Goal: Information Seeking & Learning: Learn about a topic

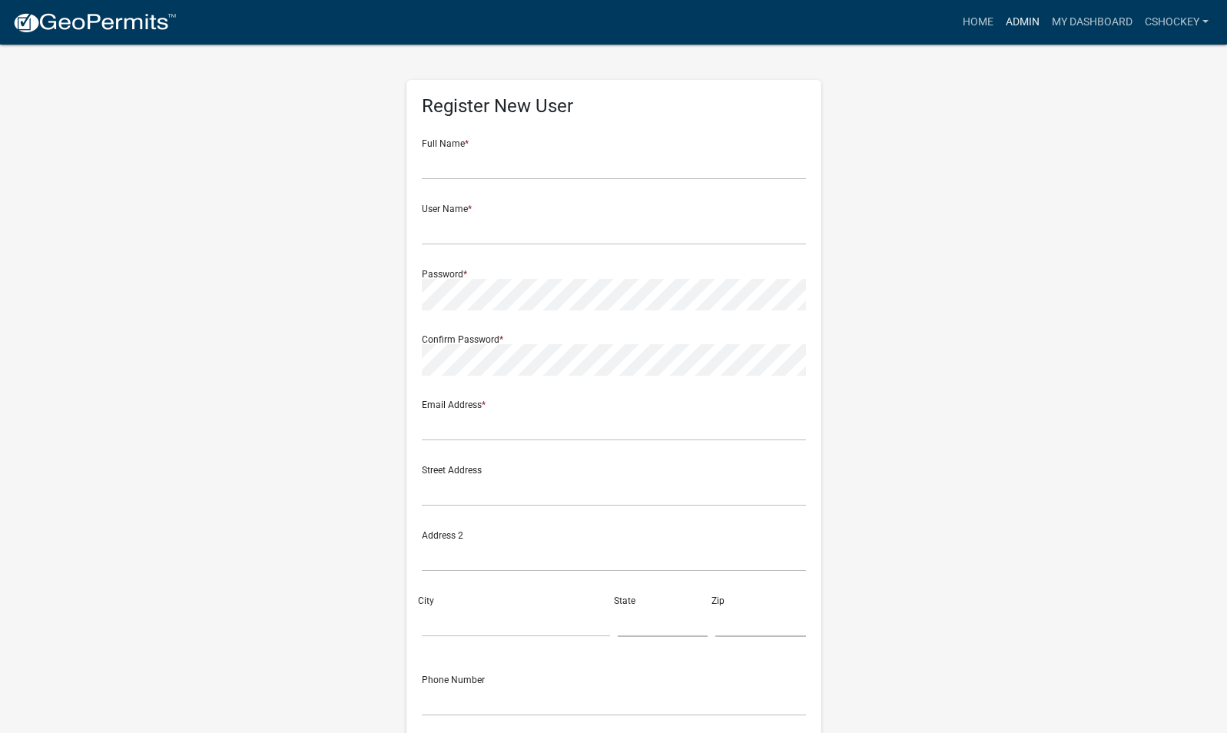
click at [1024, 15] on link "Admin" at bounding box center [1023, 22] width 46 height 29
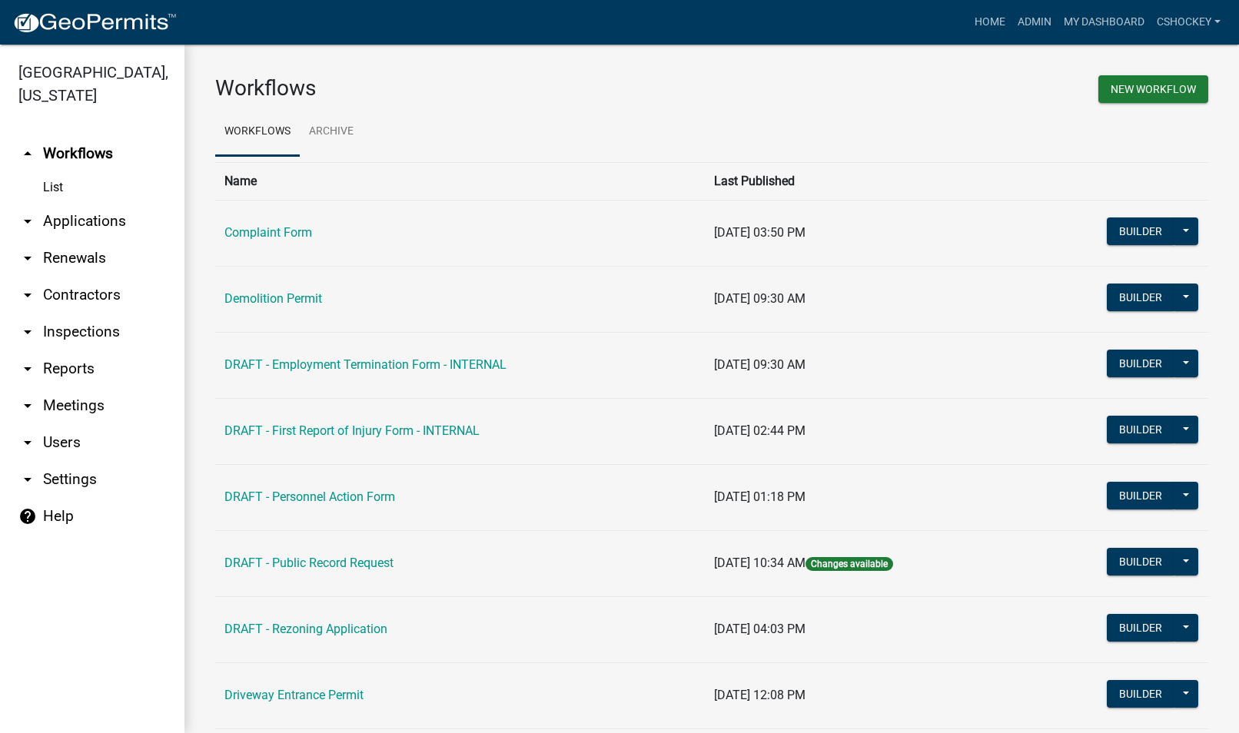
click at [88, 364] on link "arrow_drop_down Reports" at bounding box center [92, 368] width 184 height 37
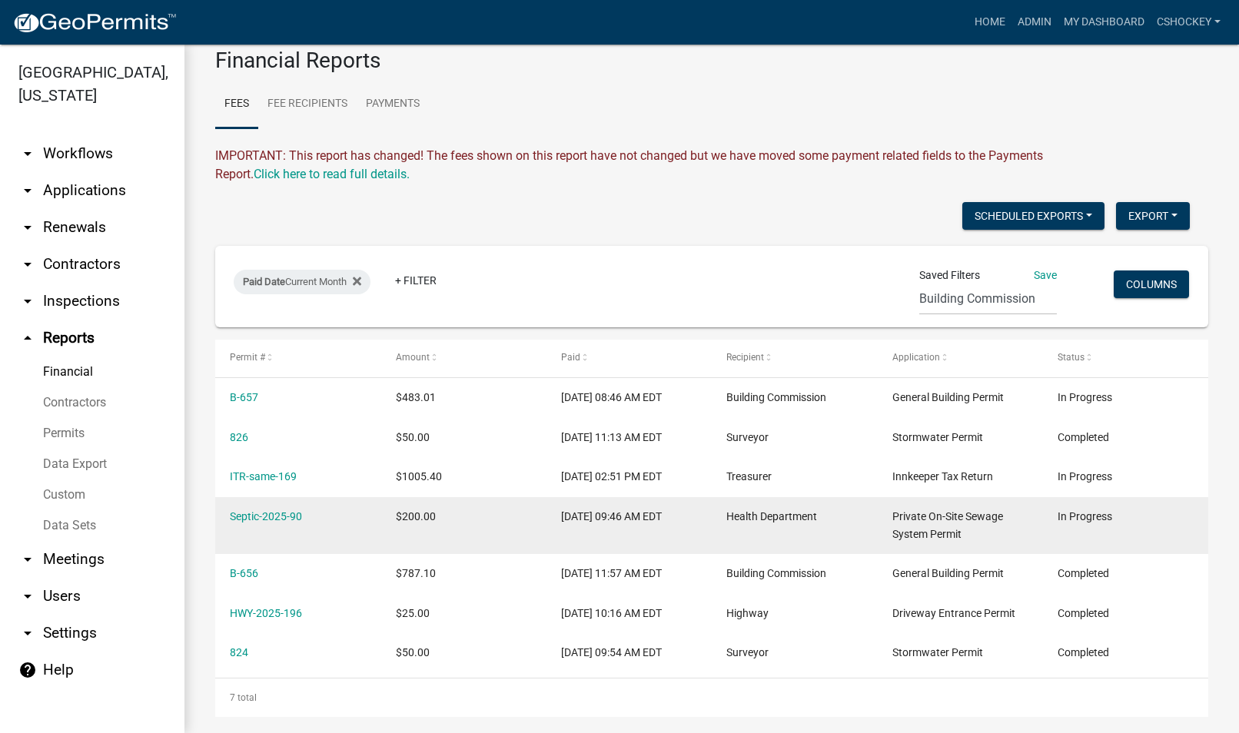
scroll to position [42, 0]
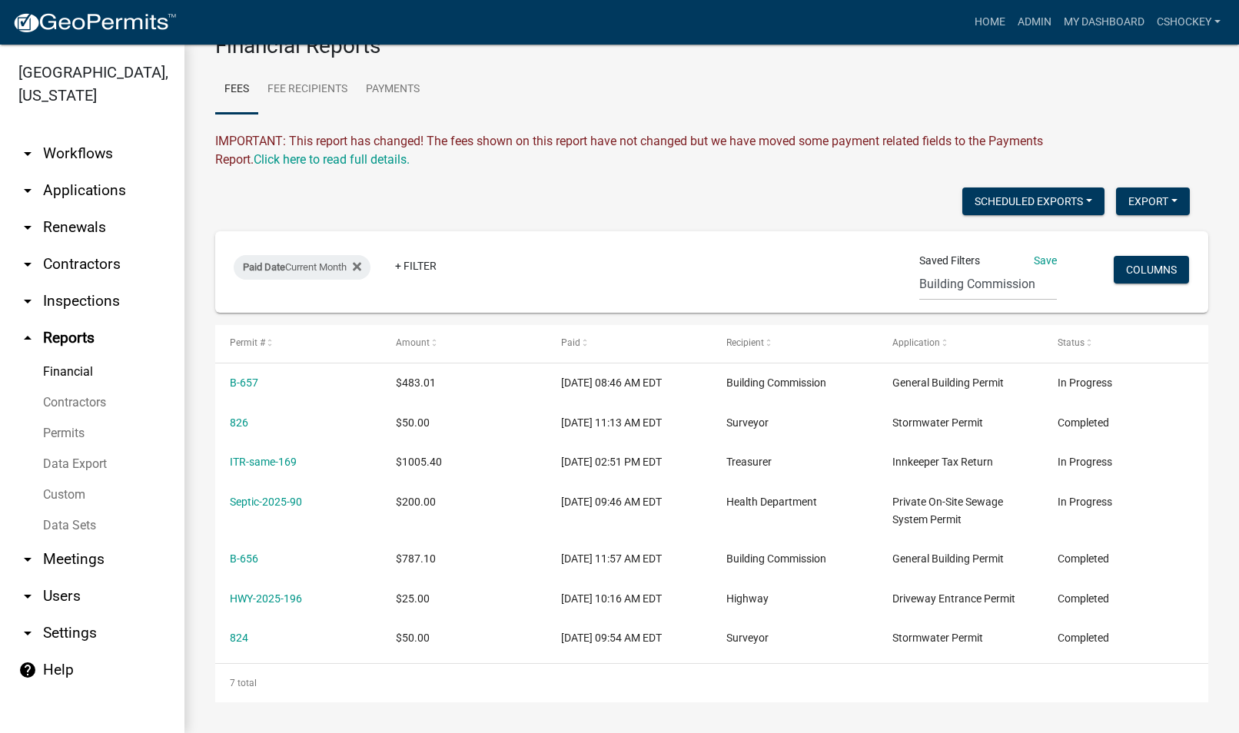
click at [85, 407] on link "Contractors" at bounding box center [92, 402] width 184 height 31
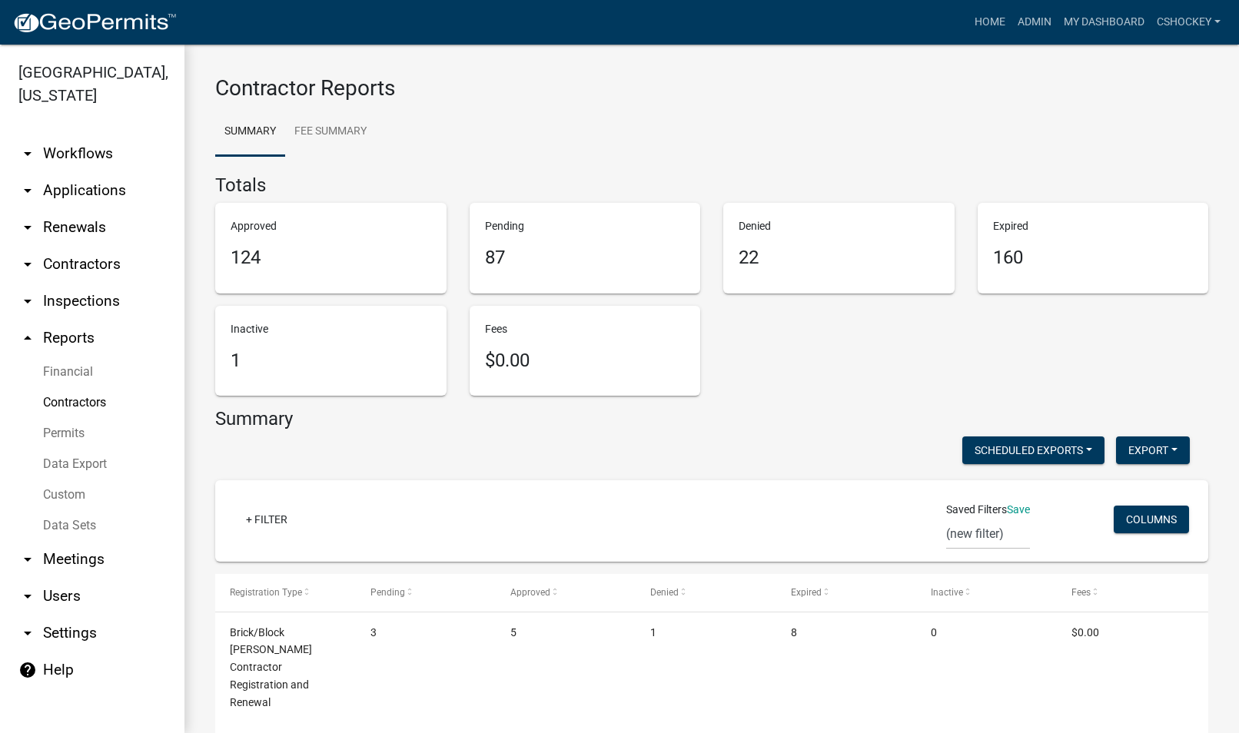
click at [65, 431] on link "Permits" at bounding box center [92, 433] width 184 height 31
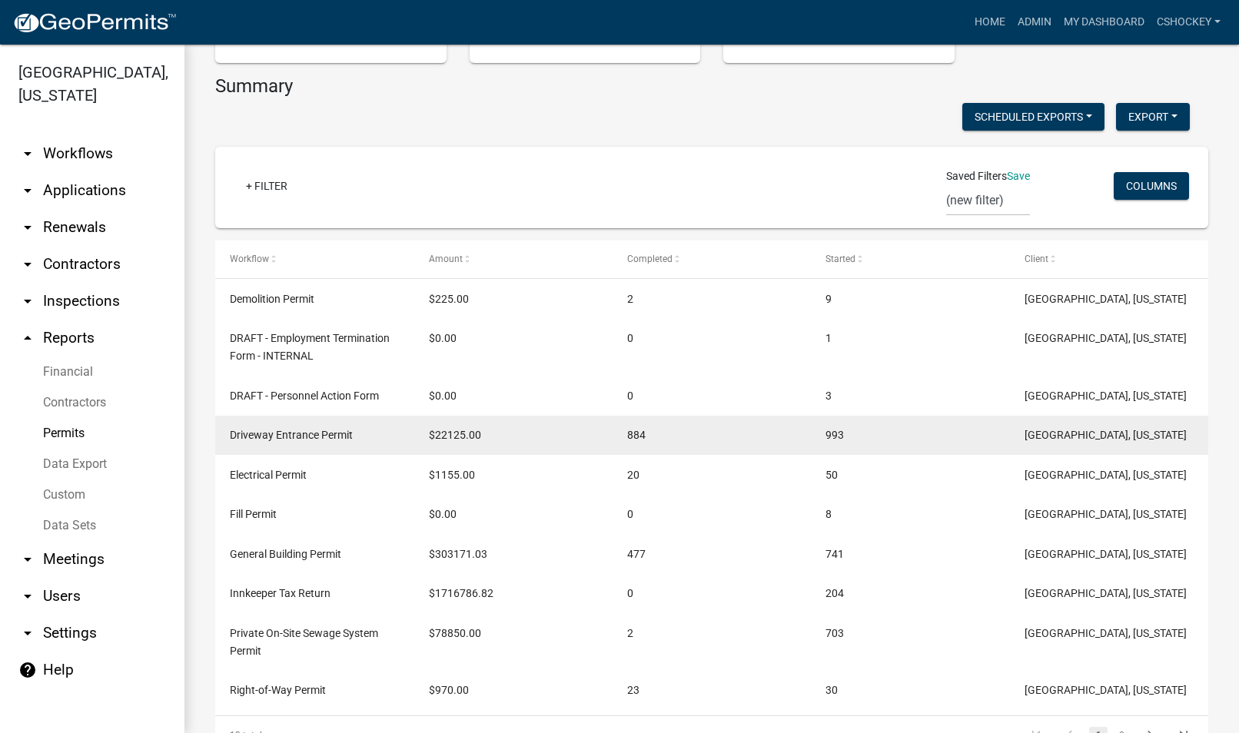
scroll to position [348, 0]
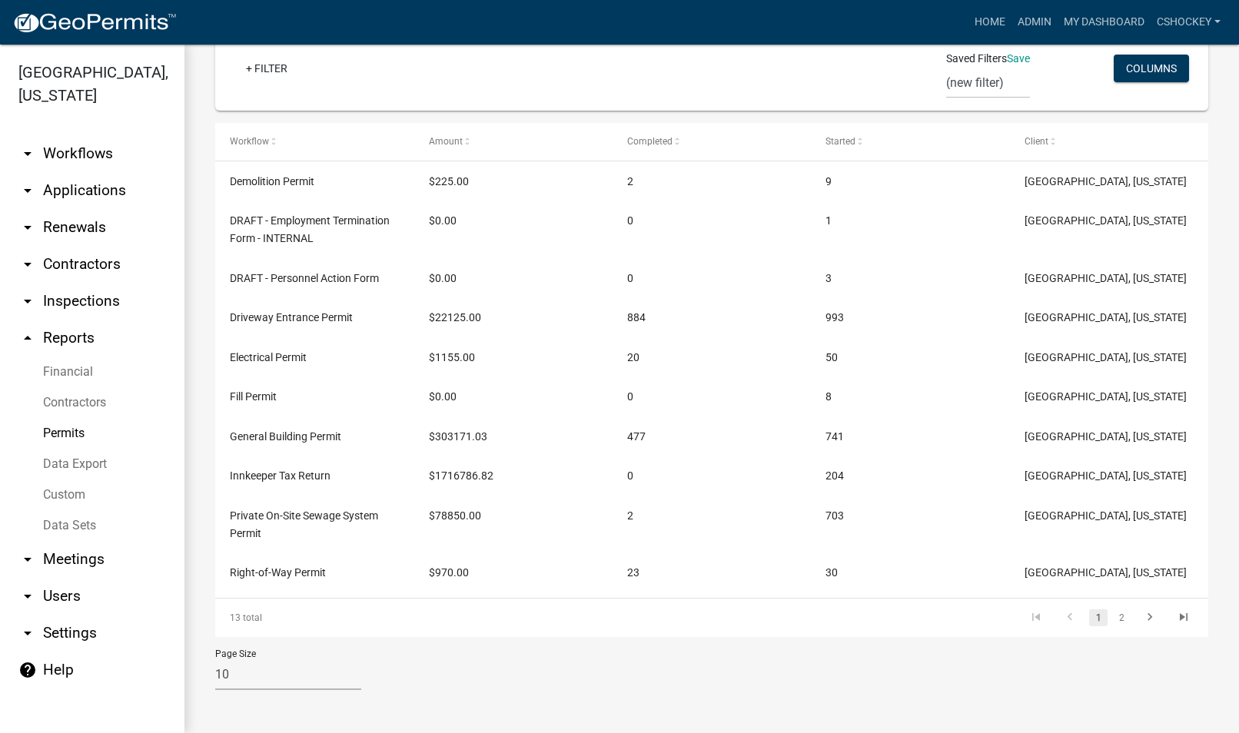
click at [65, 370] on link "Financial" at bounding box center [92, 372] width 184 height 31
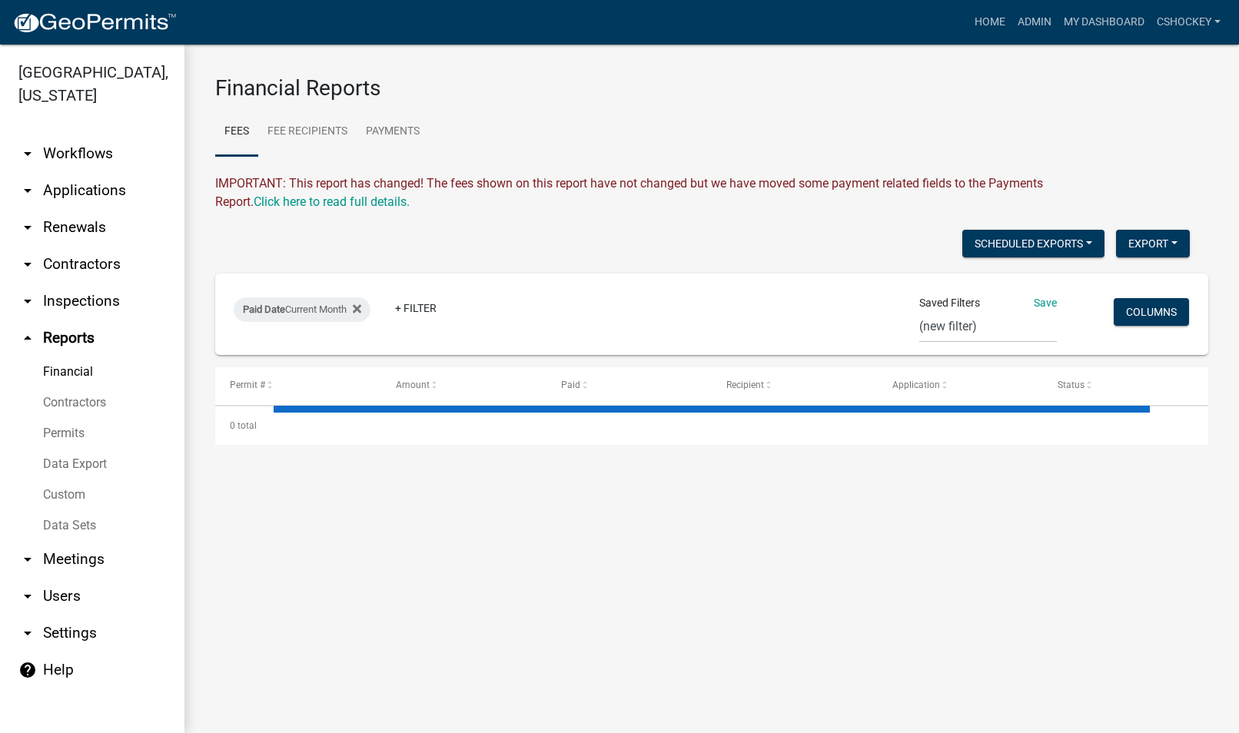
click at [48, 631] on link "arrow_drop_down Settings" at bounding box center [92, 633] width 184 height 37
select select "IN"
select select "Eastern Standard Time"
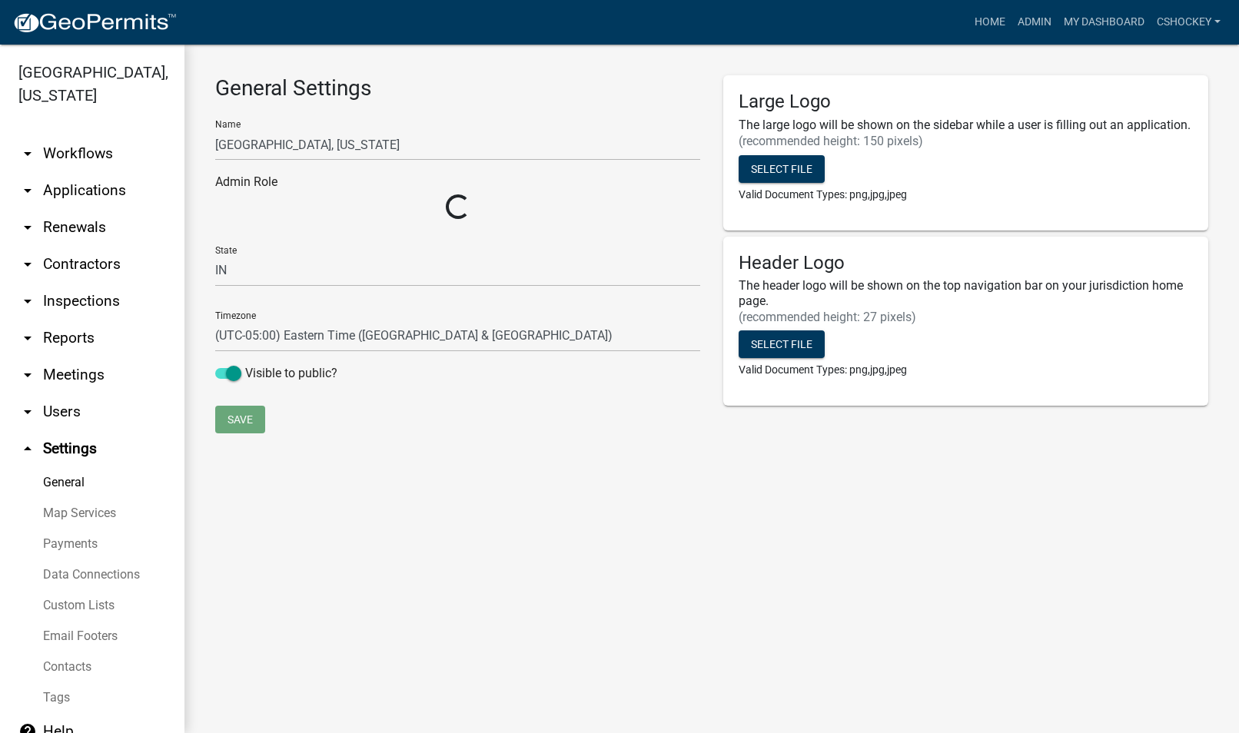
select select "e5e38292-d2c1-486e-b50c-0ed93e1cc3c9"
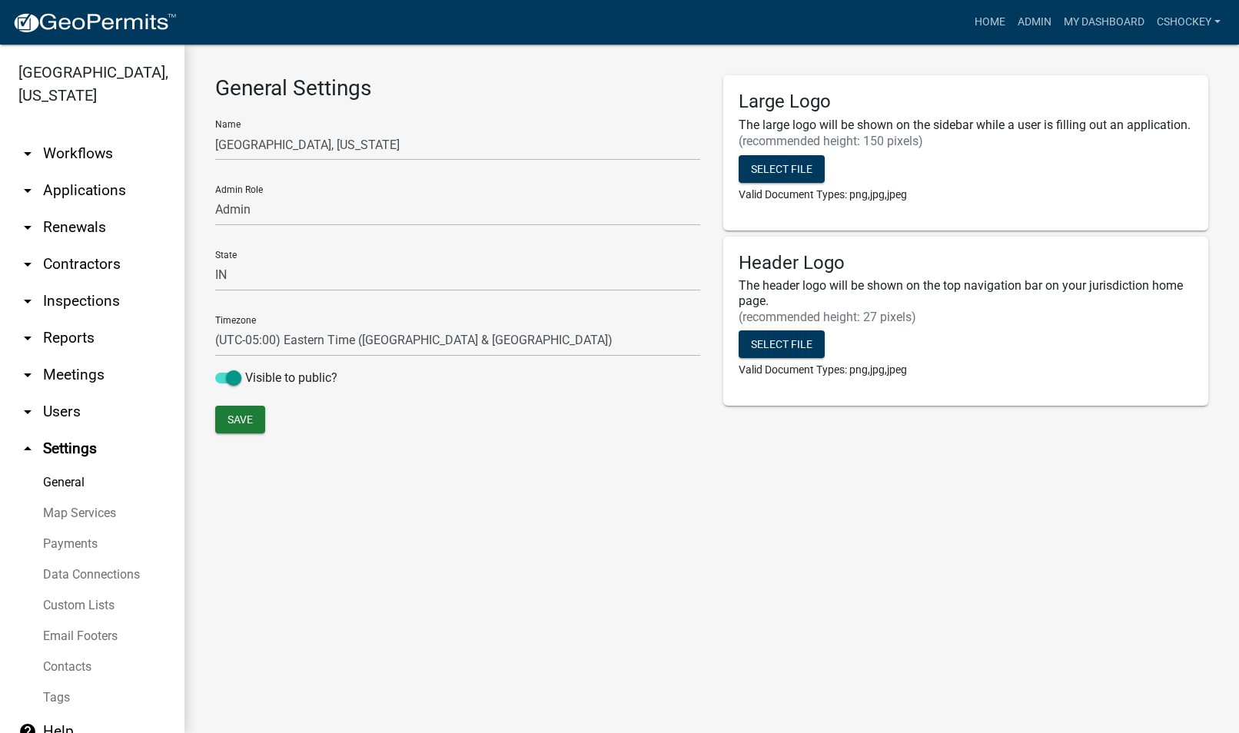
click at [27, 335] on icon "arrow_drop_down" at bounding box center [27, 338] width 18 height 18
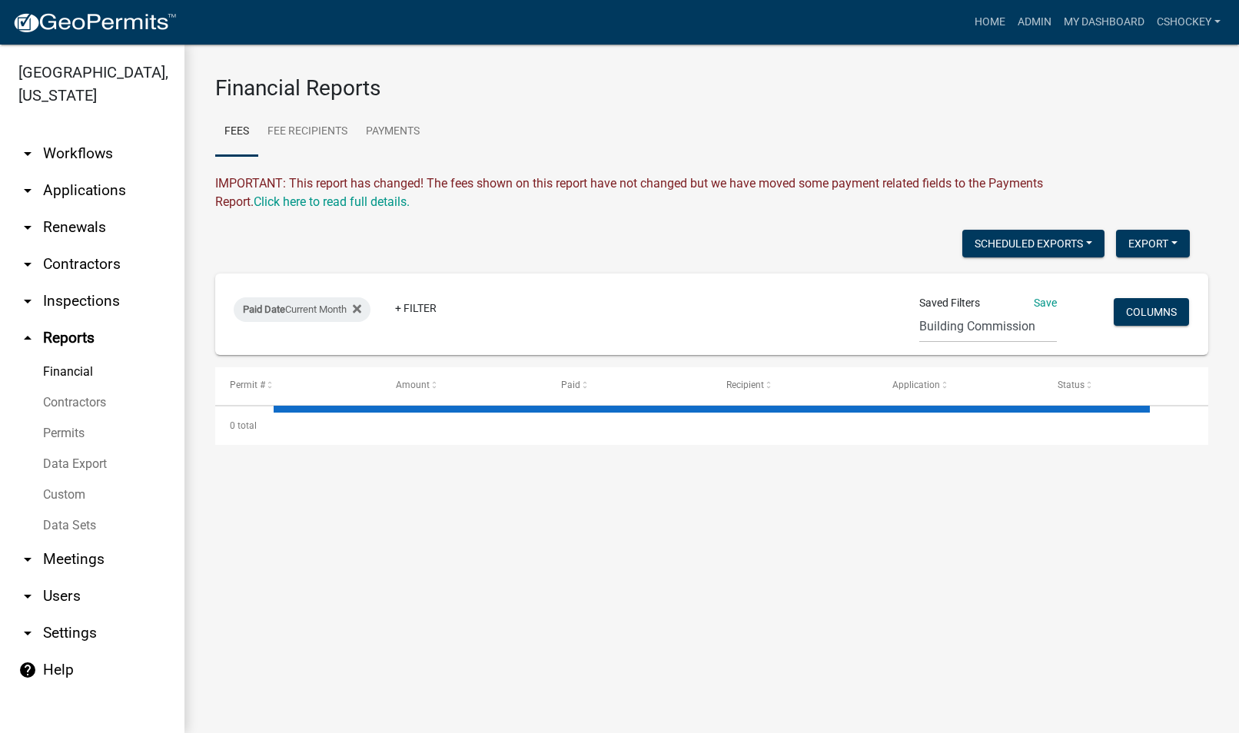
click at [68, 361] on link "Financial" at bounding box center [92, 372] width 184 height 31
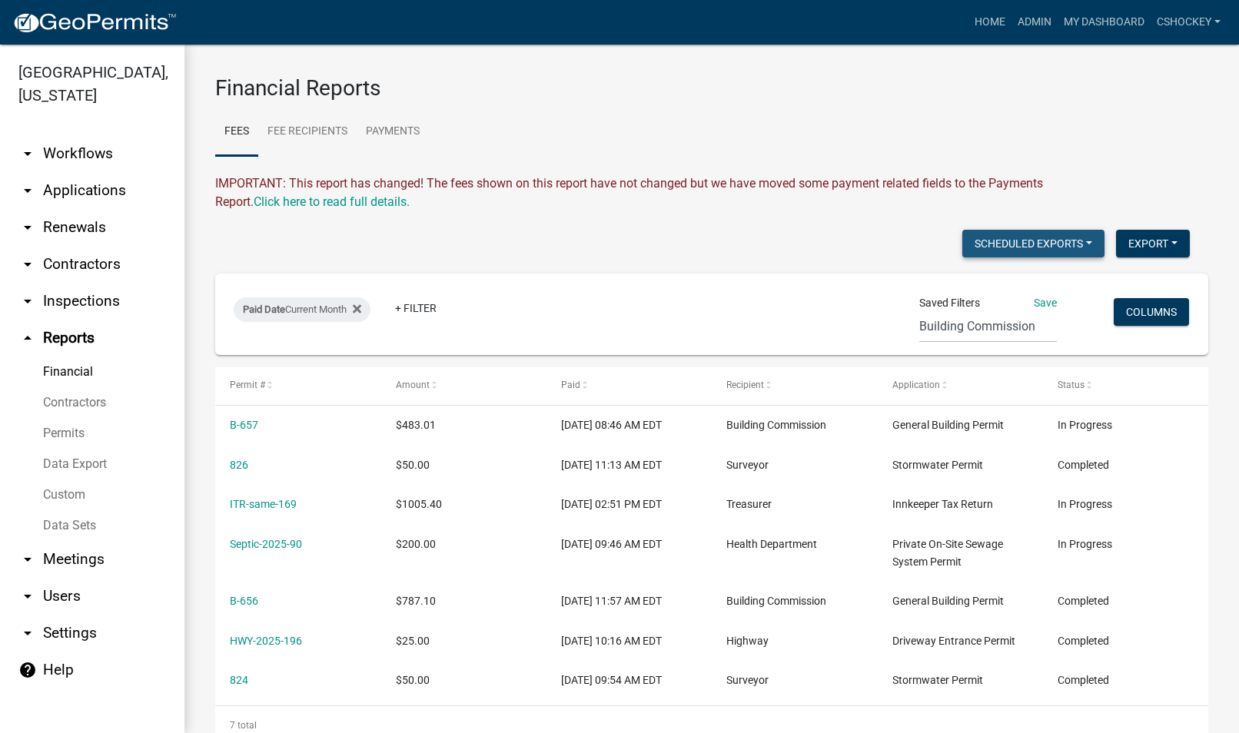
click at [1082, 240] on button "Scheduled Exports" at bounding box center [1033, 244] width 142 height 28
click at [56, 491] on link "Custom" at bounding box center [92, 495] width 184 height 31
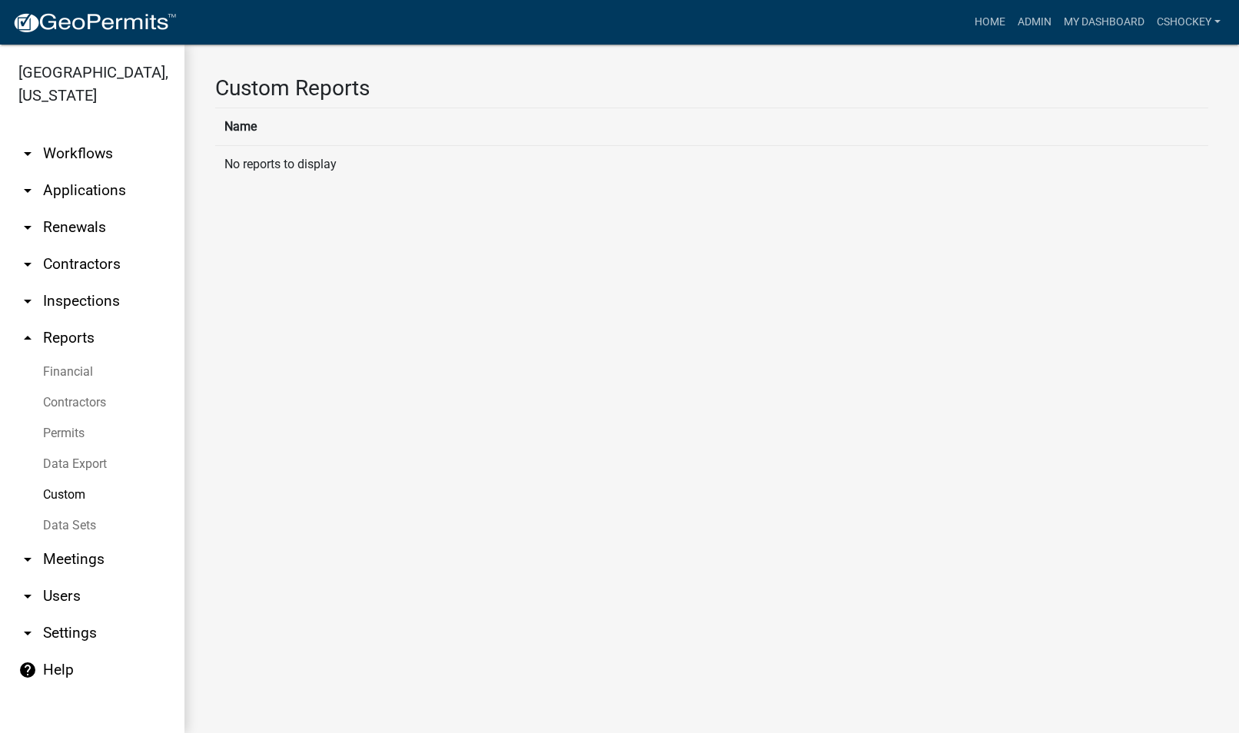
click at [69, 526] on link "Data Sets" at bounding box center [92, 525] width 184 height 31
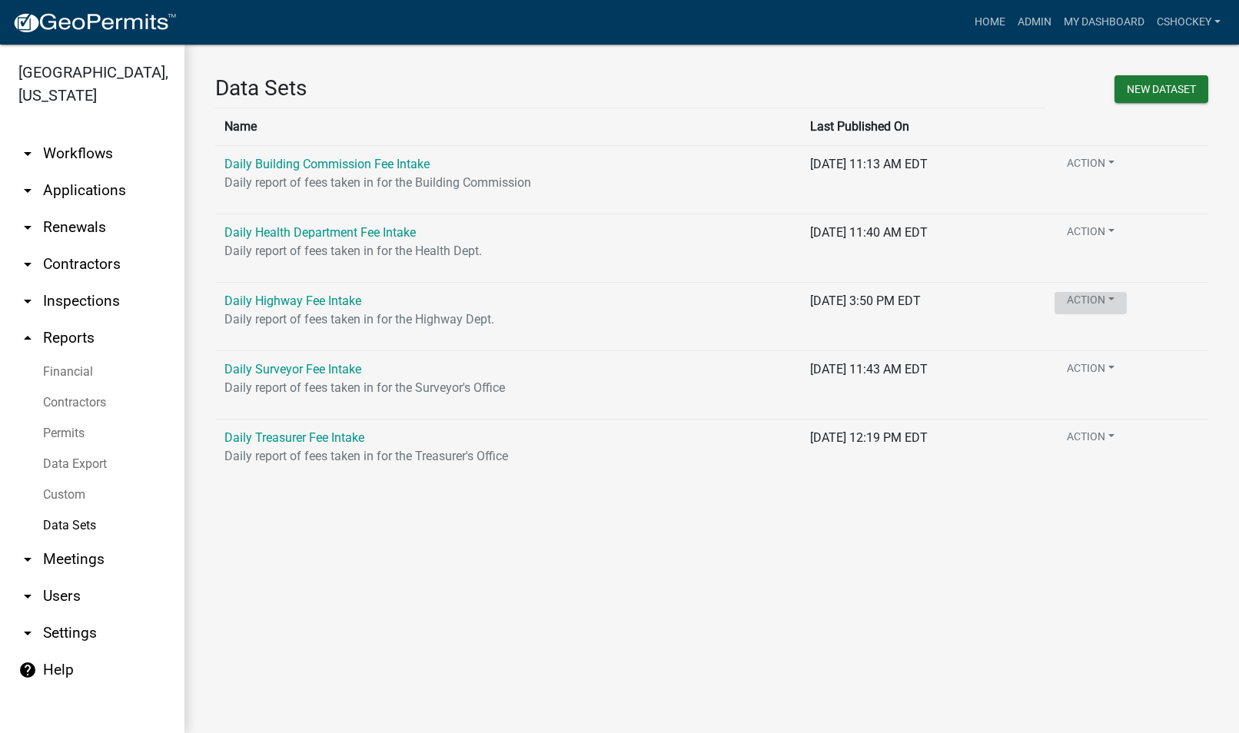
click at [1127, 303] on button "Action" at bounding box center [1090, 303] width 72 height 22
click at [327, 367] on link "Daily Surveyor Fee Intake" at bounding box center [292, 369] width 137 height 15
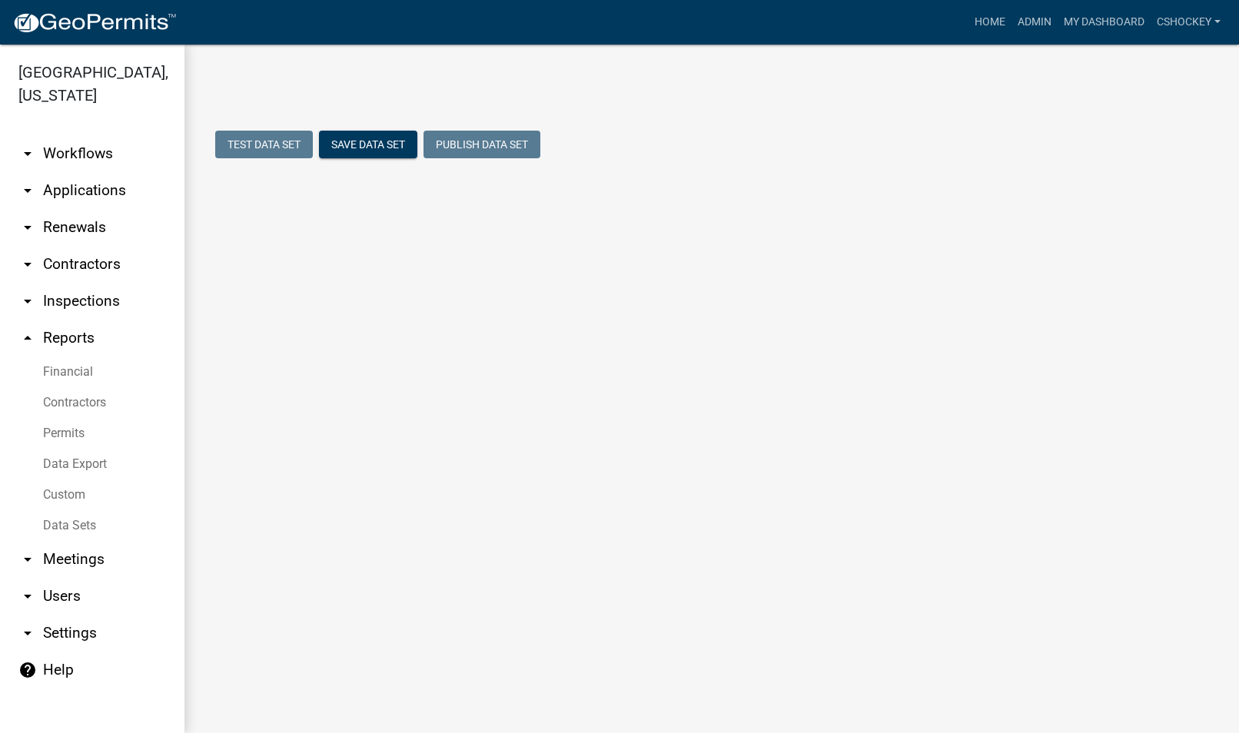
select select "WORKFLOW_NAME"
select select "983348df-437f-4b44-a1d1-979a1e57fc65"
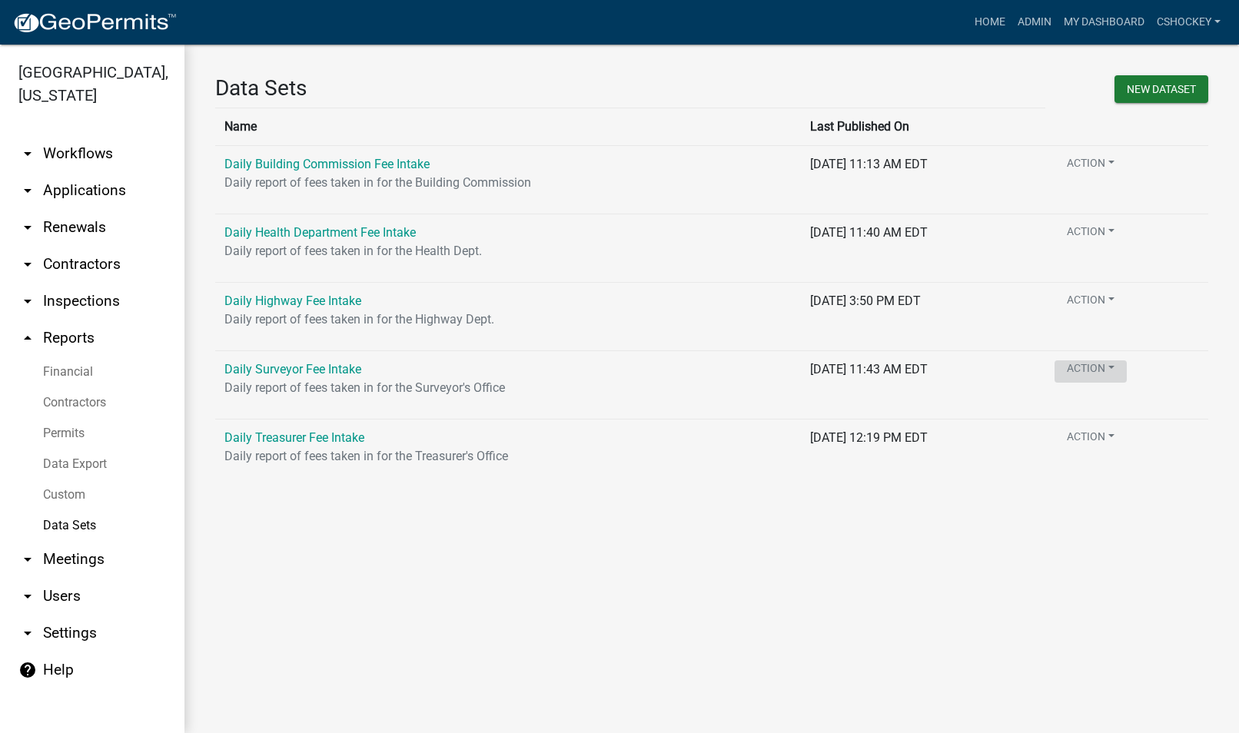
click at [1127, 367] on button "Action" at bounding box center [1090, 371] width 72 height 22
click at [269, 370] on link "Daily Surveyor Fee Intake" at bounding box center [292, 369] width 137 height 15
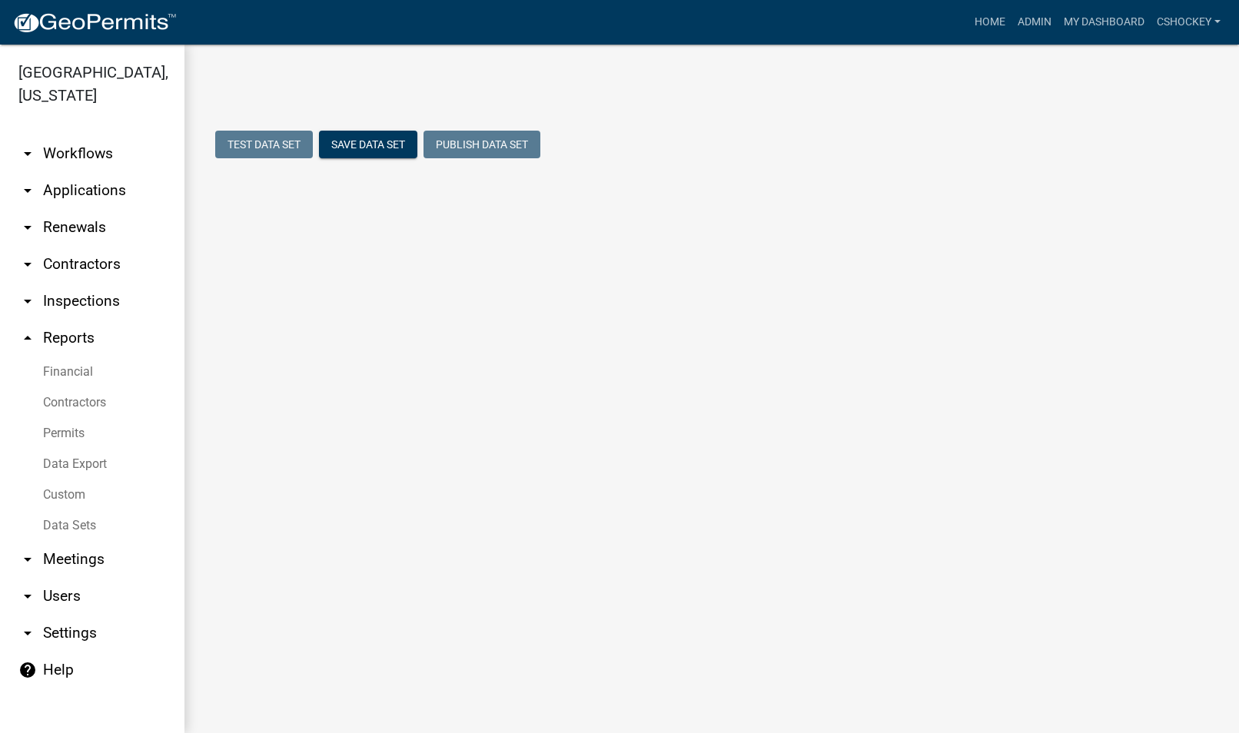
select select "WORKFLOW_NAME"
select select "983348df-437f-4b44-a1d1-979a1e57fc65"
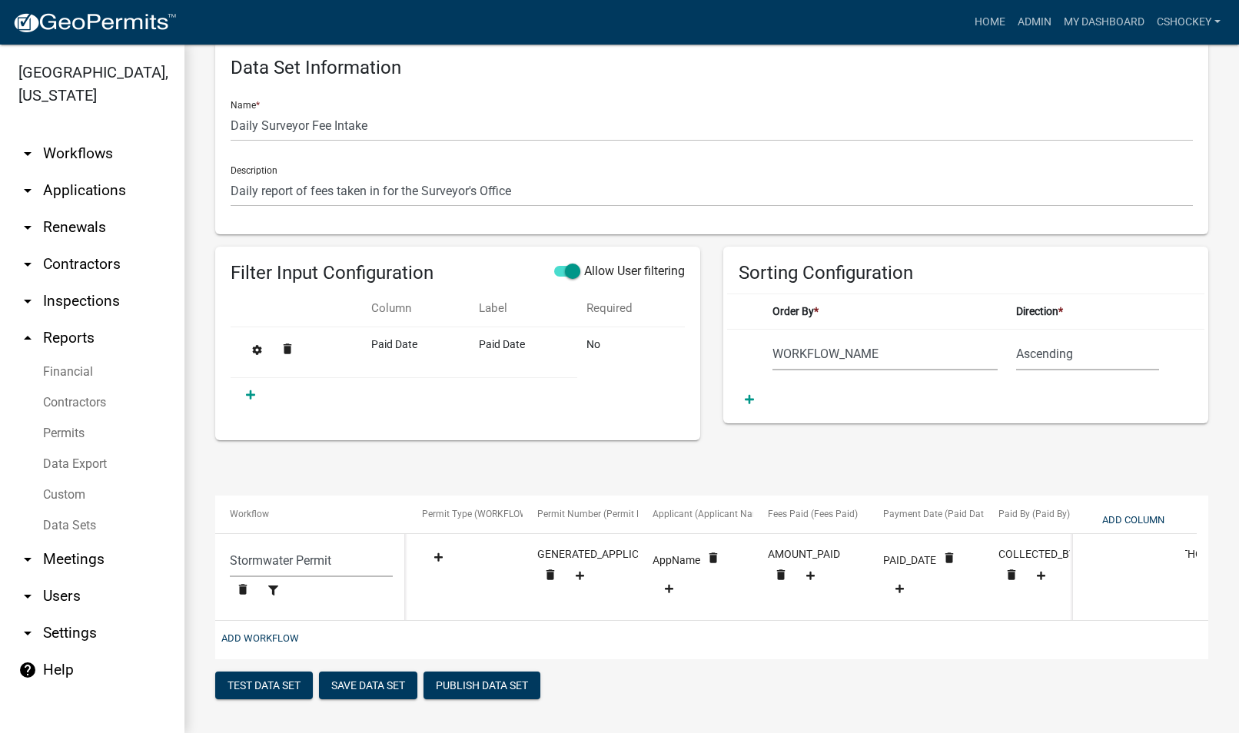
scroll to position [45, 0]
click at [45, 591] on link "arrow_drop_down Users" at bounding box center [92, 596] width 184 height 37
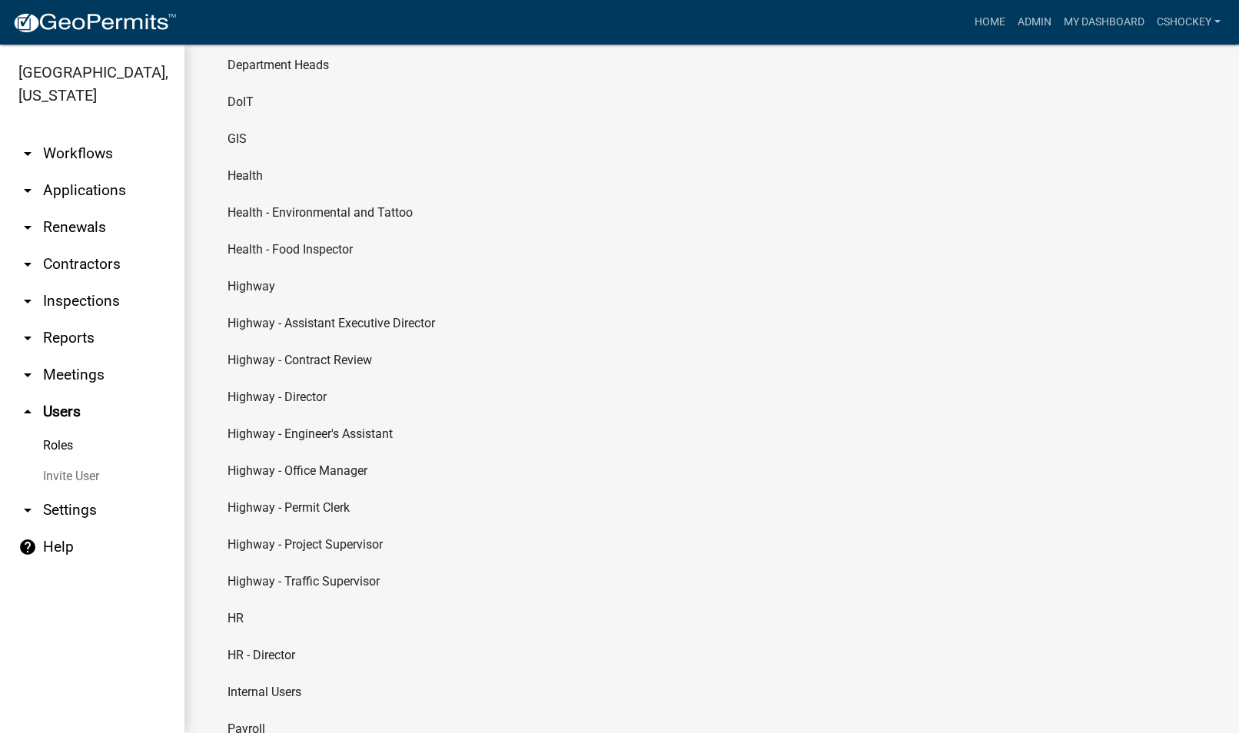
scroll to position [635, 0]
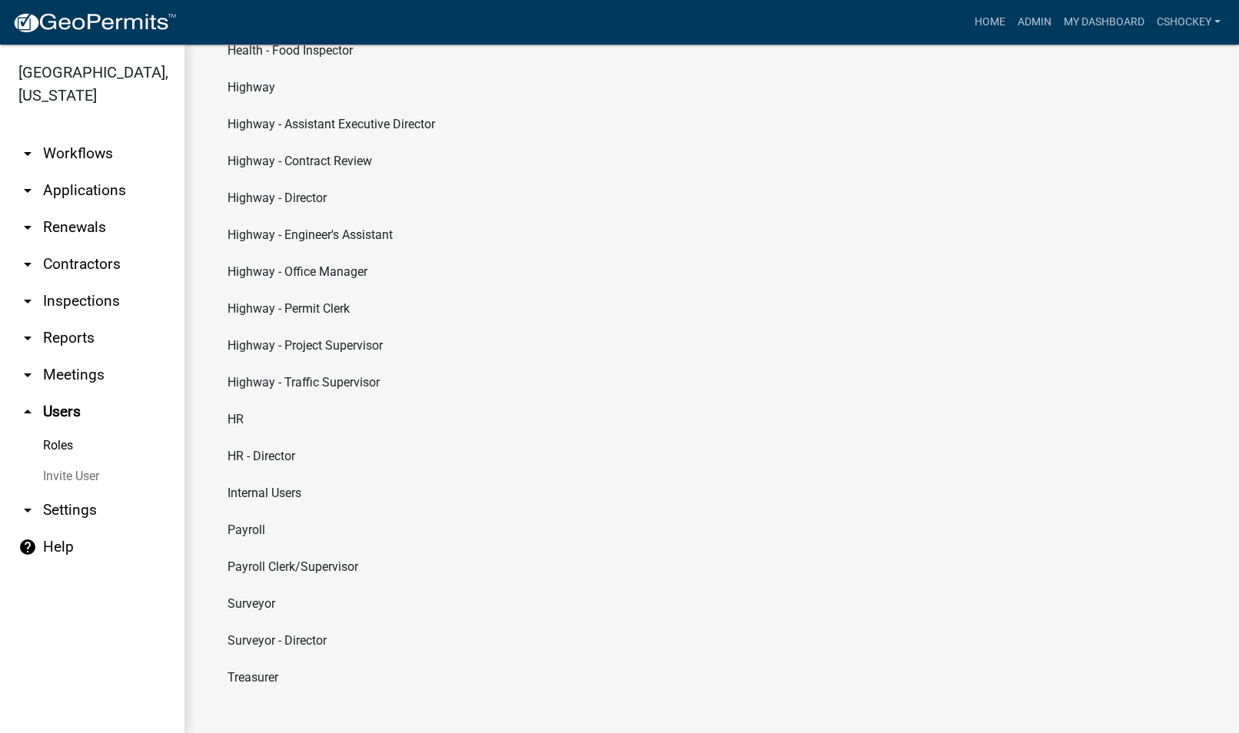
click at [241, 603] on li "Surveyor" at bounding box center [711, 604] width 993 height 37
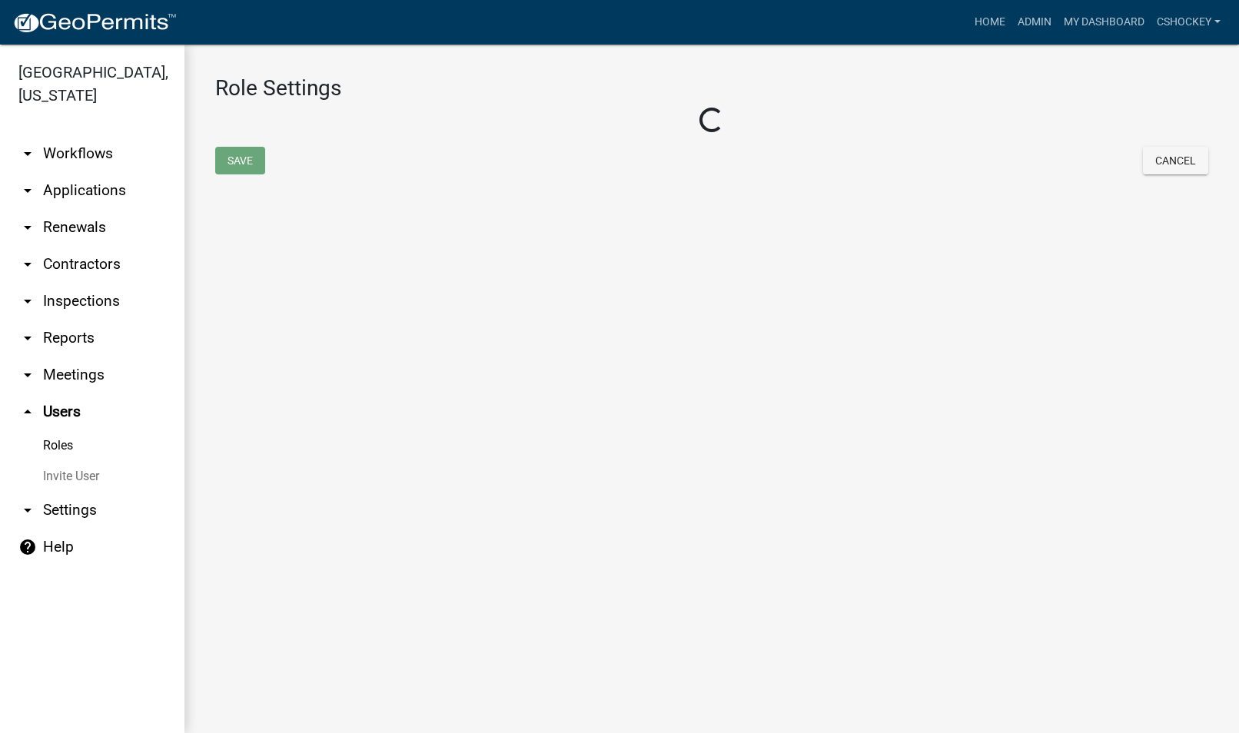
select select "6: light-blue"
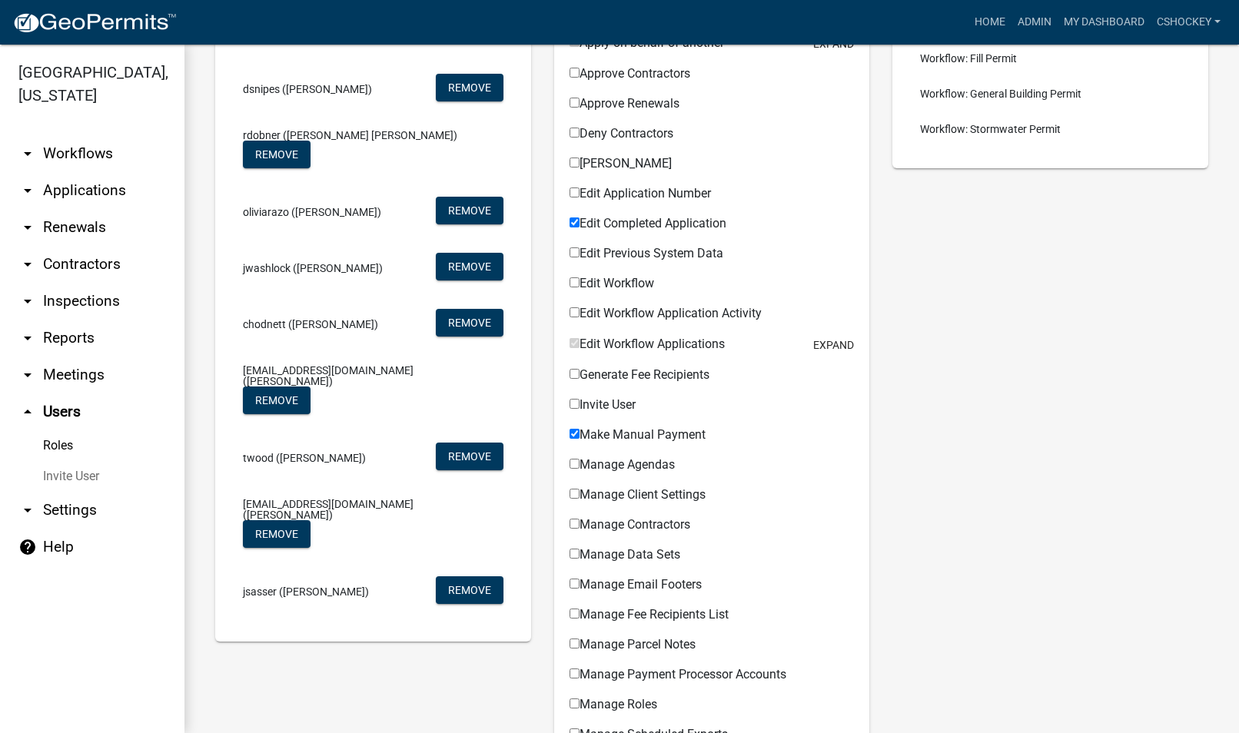
scroll to position [231, 0]
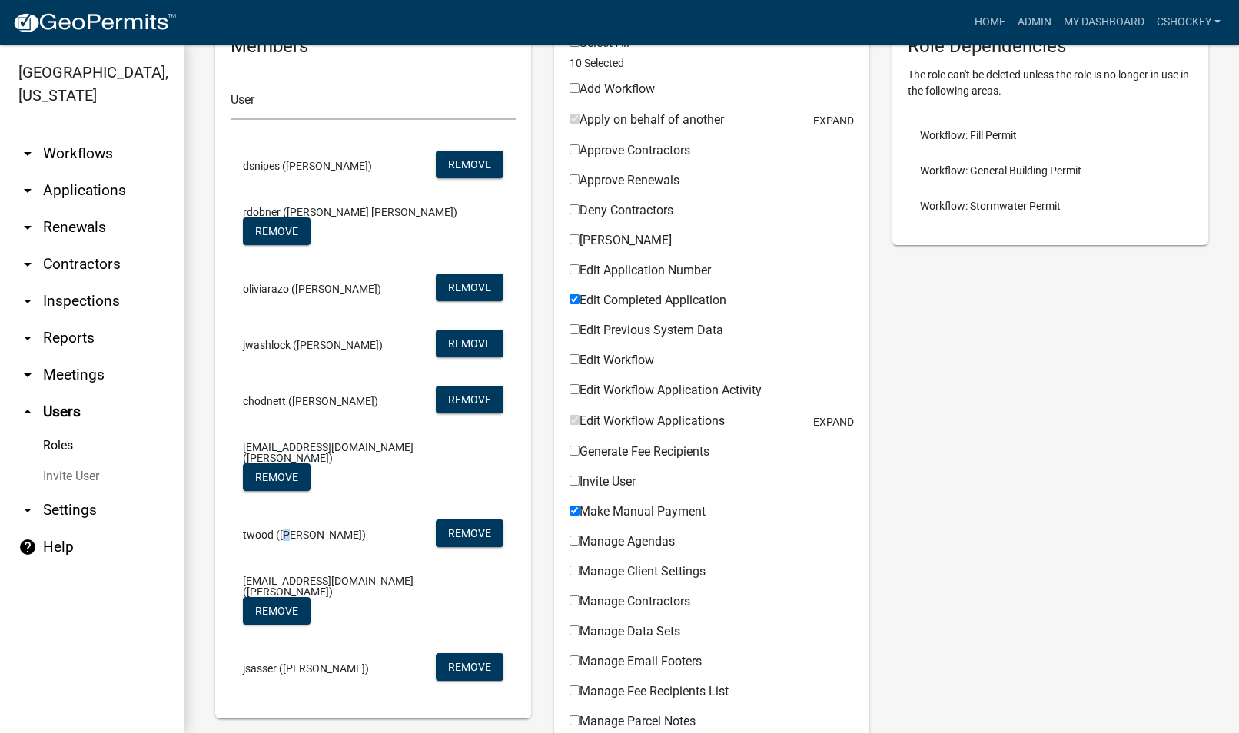
click at [284, 529] on span "twood ([PERSON_NAME])" at bounding box center [304, 534] width 123 height 11
drag, startPoint x: 284, startPoint y: 513, endPoint x: 510, endPoint y: 431, distance: 241.2
click at [510, 431] on li "[EMAIL_ADDRESS][DOMAIN_NAME] ([PERSON_NAME]) Remove" at bounding box center [373, 469] width 285 height 78
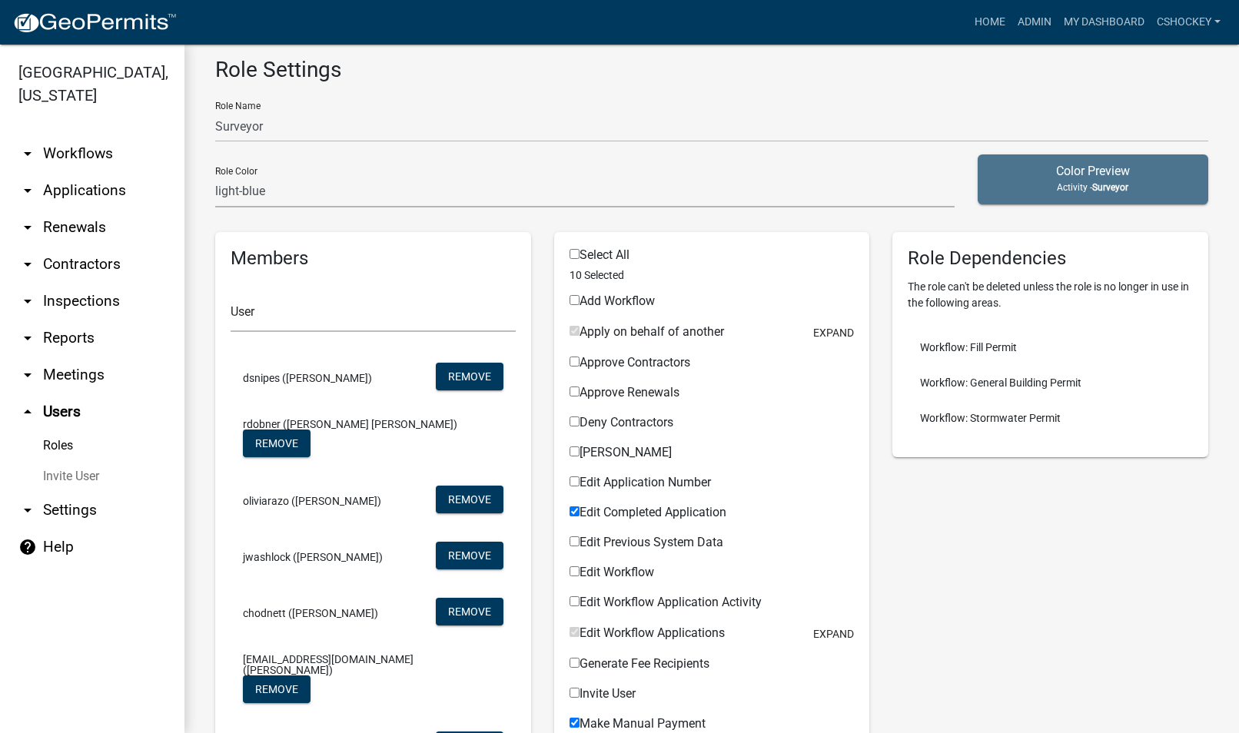
scroll to position [0, 0]
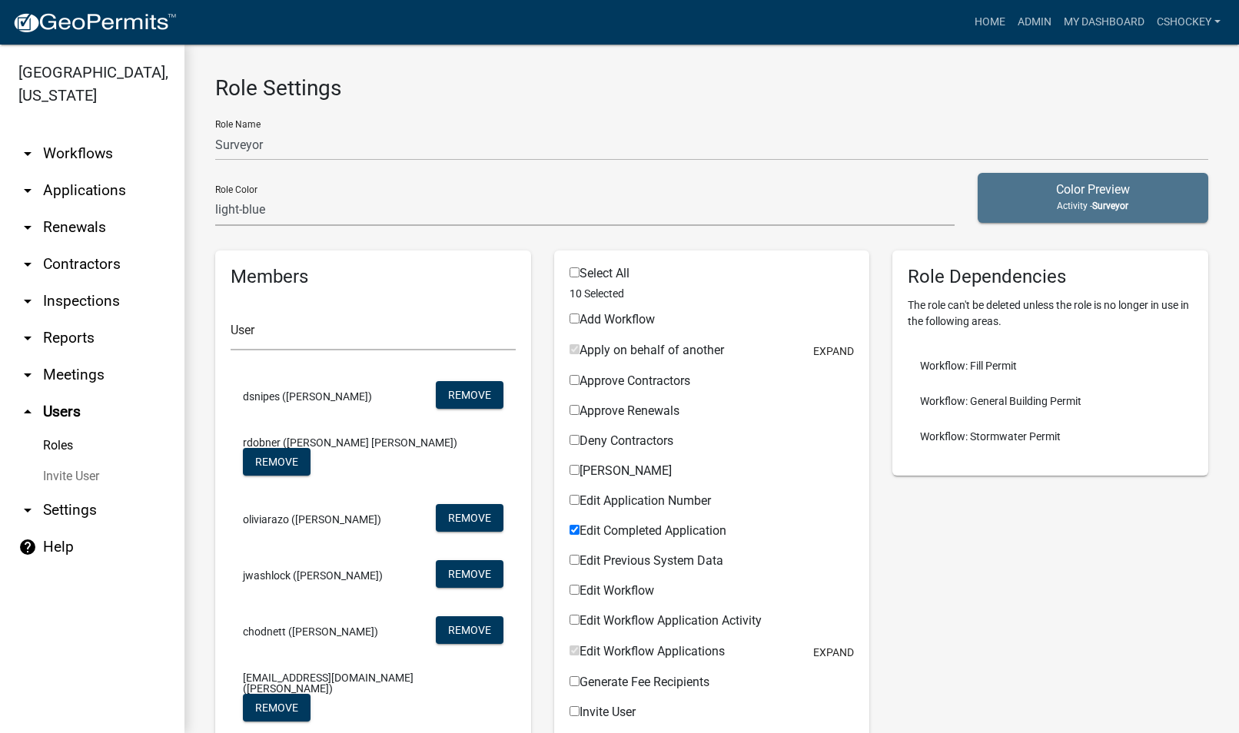
click at [72, 507] on link "arrow_drop_down Settings" at bounding box center [92, 510] width 184 height 37
select select "IN"
select select "Eastern Standard Time"
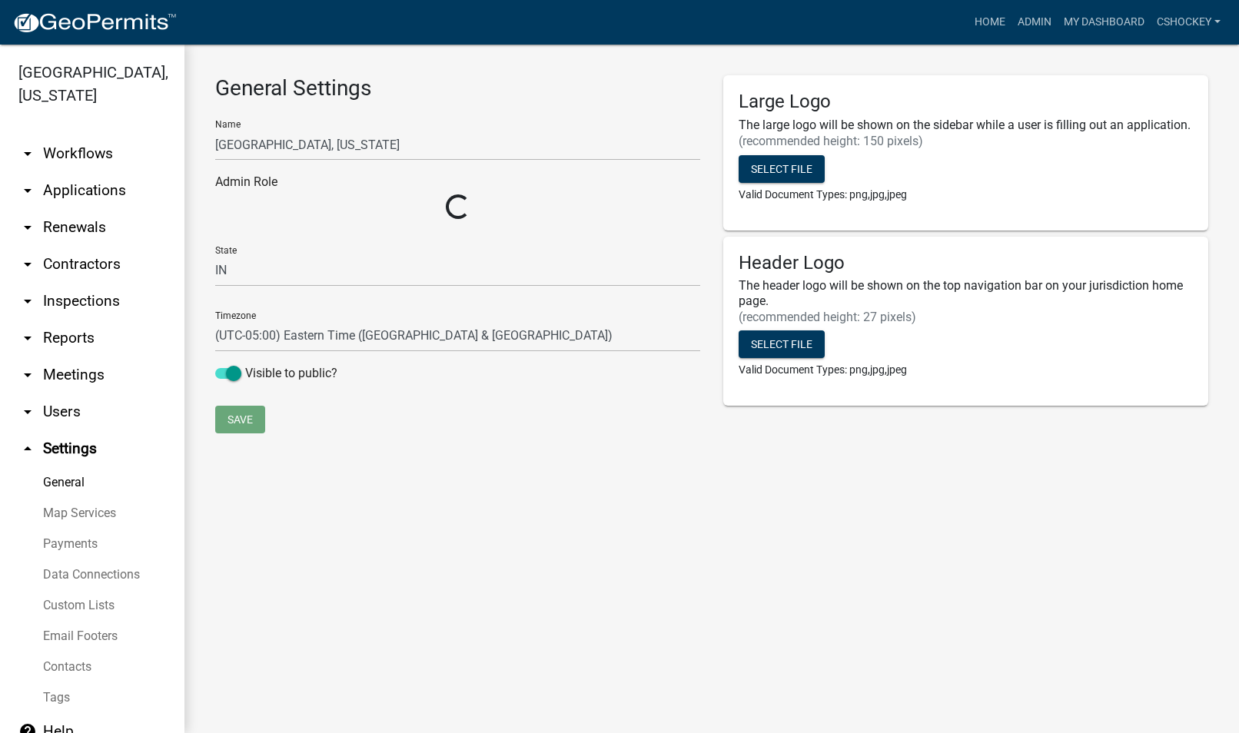
select select "e5e38292-d2c1-486e-b50c-0ed93e1cc3c9"
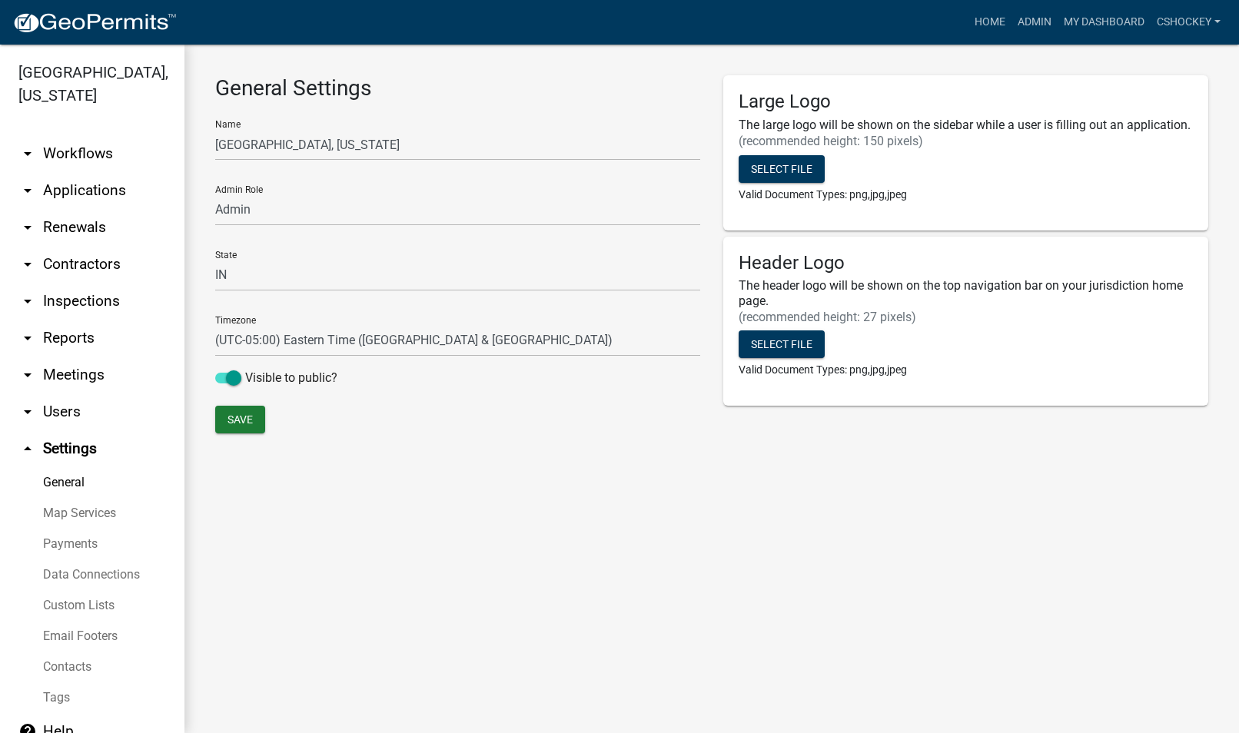
click at [68, 407] on link "arrow_drop_down Users" at bounding box center [92, 411] width 184 height 37
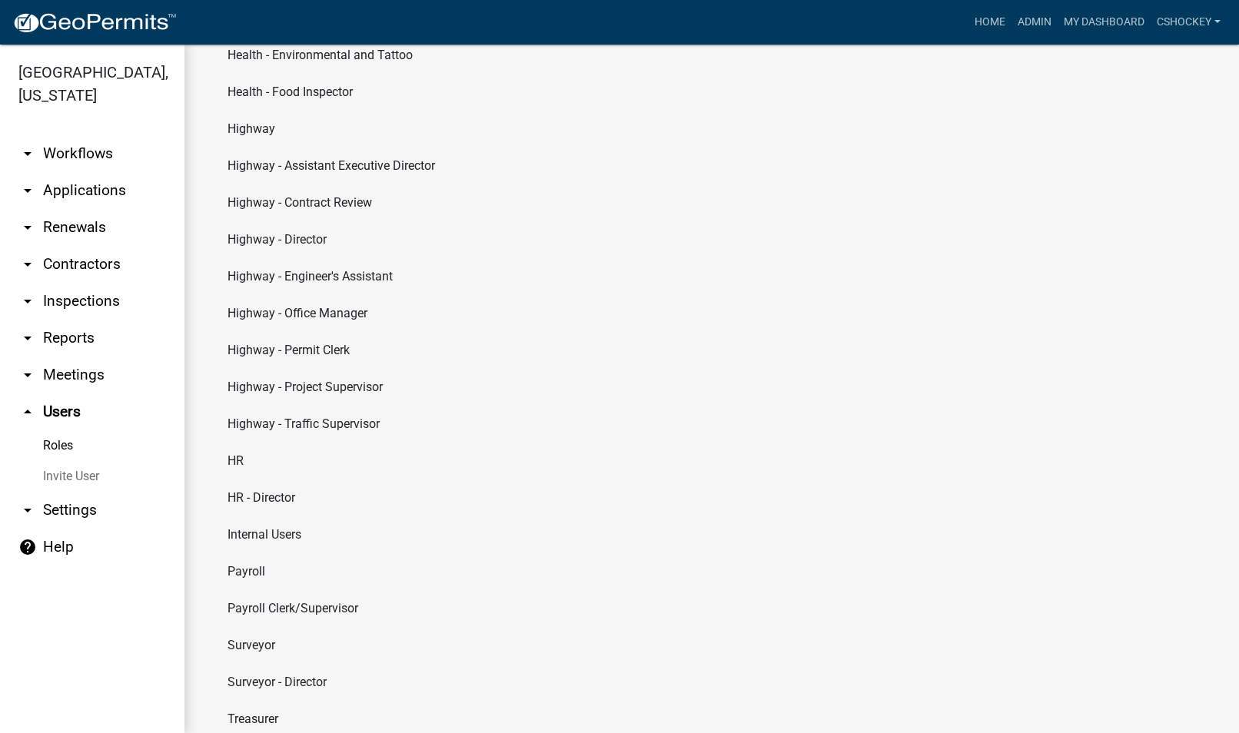
scroll to position [635, 0]
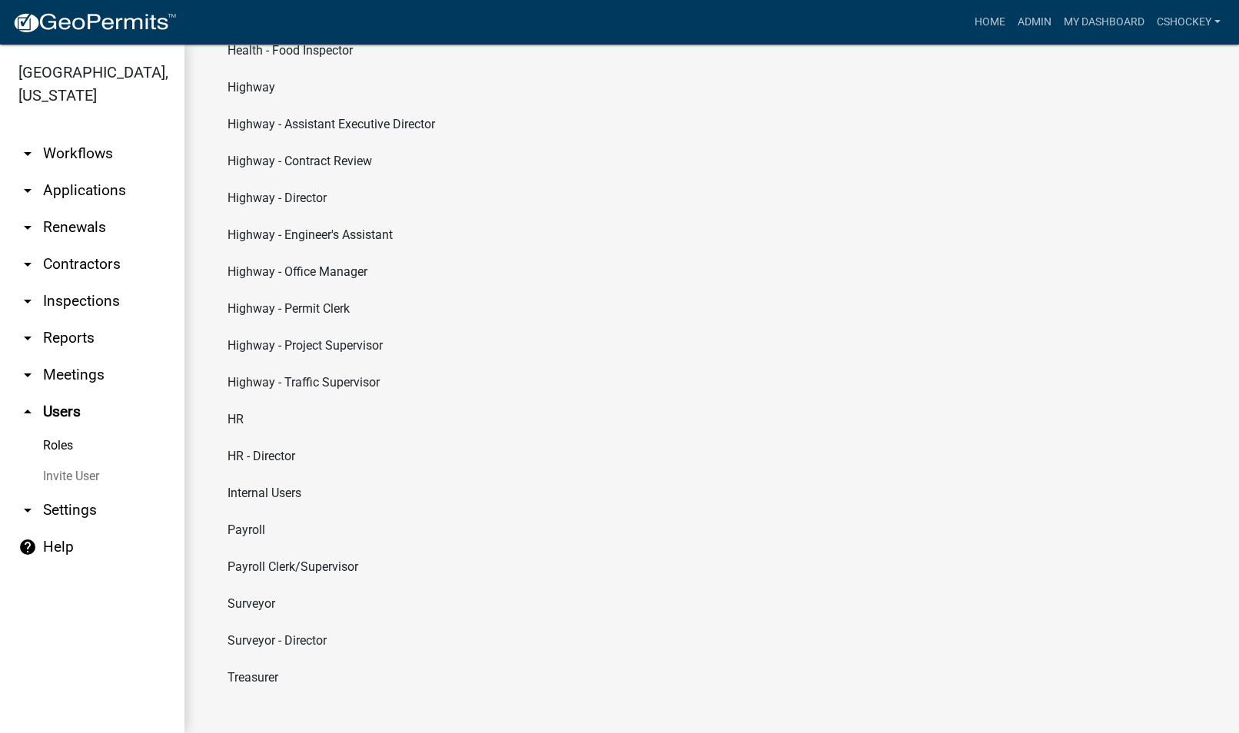
click at [287, 644] on li "Surveyor - Director" at bounding box center [711, 640] width 993 height 37
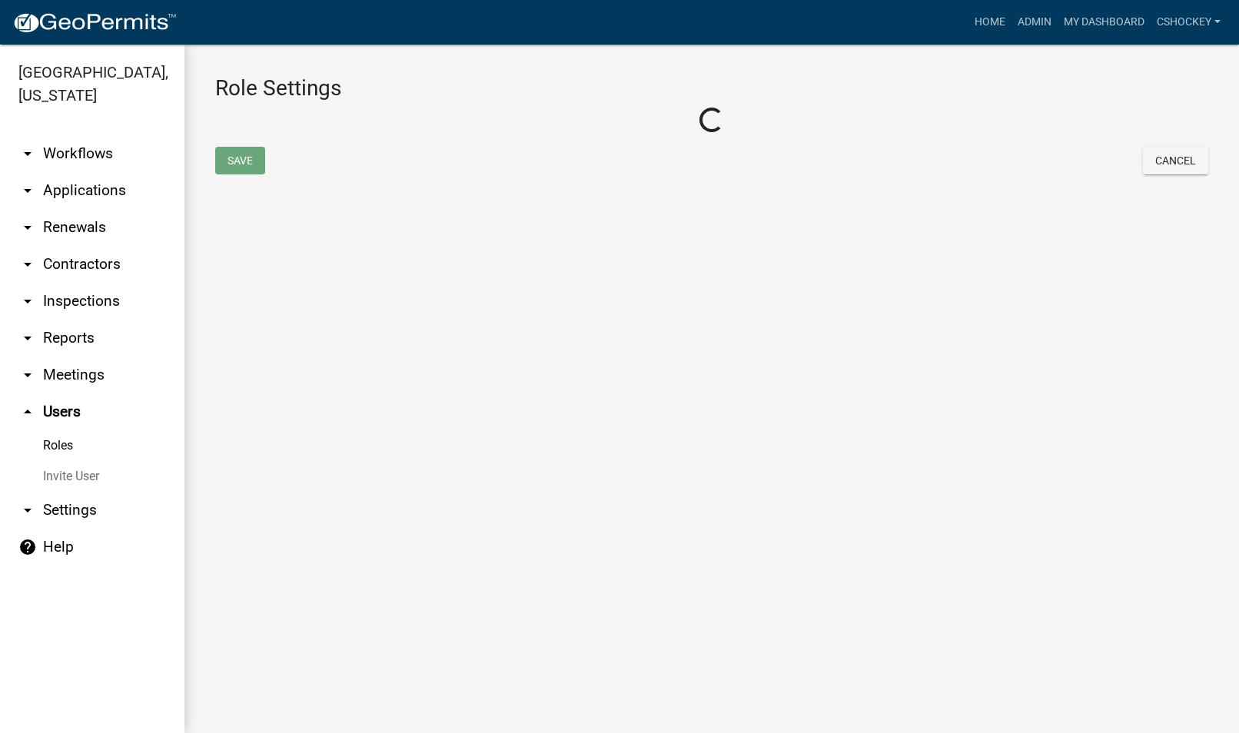
select select "6: light-blue"
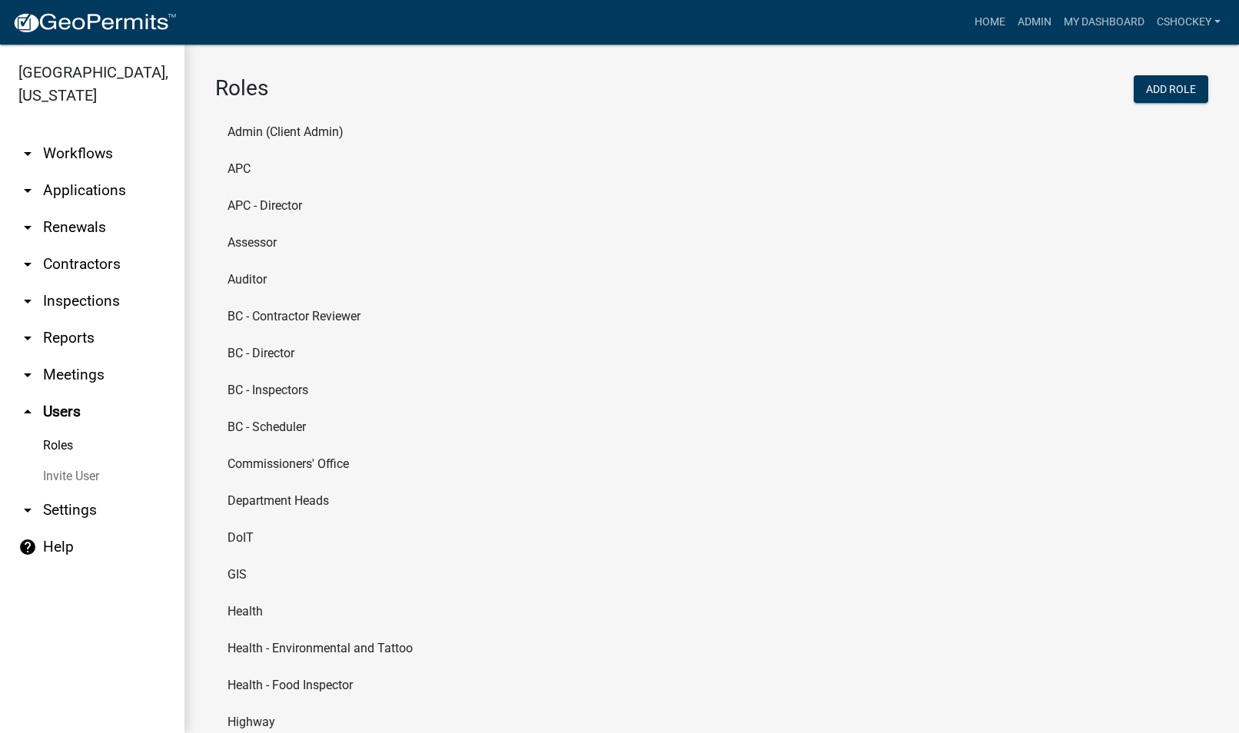
drag, startPoint x: 81, startPoint y: 333, endPoint x: 102, endPoint y: 331, distance: 20.8
click at [81, 333] on link "arrow_drop_down Reports" at bounding box center [92, 338] width 184 height 37
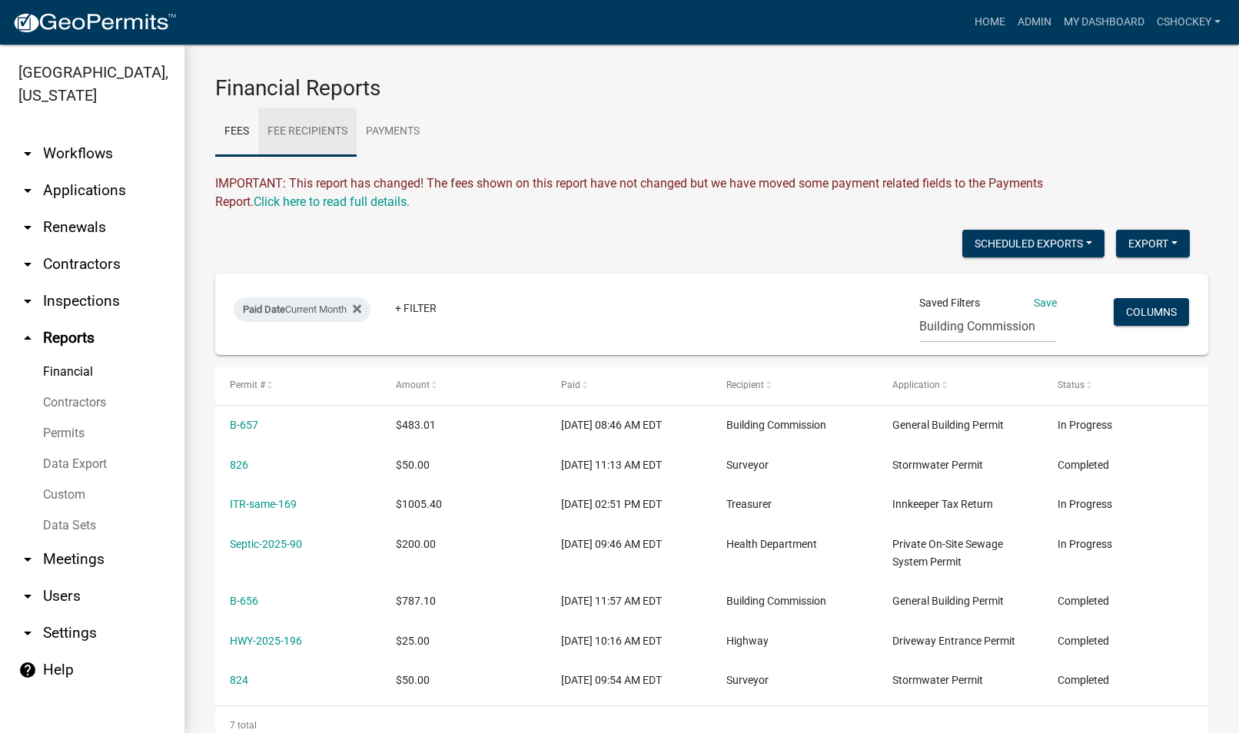
click at [314, 128] on link "Fee Recipients" at bounding box center [307, 132] width 98 height 49
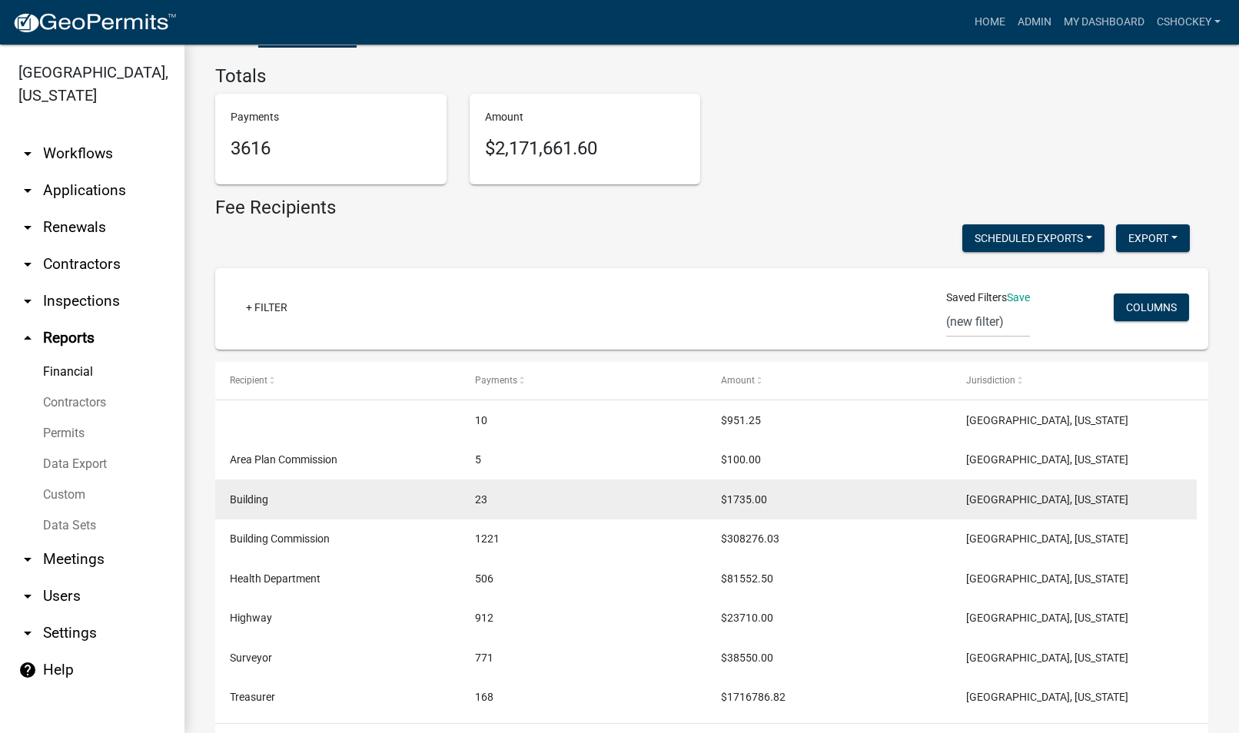
scroll to position [168, 0]
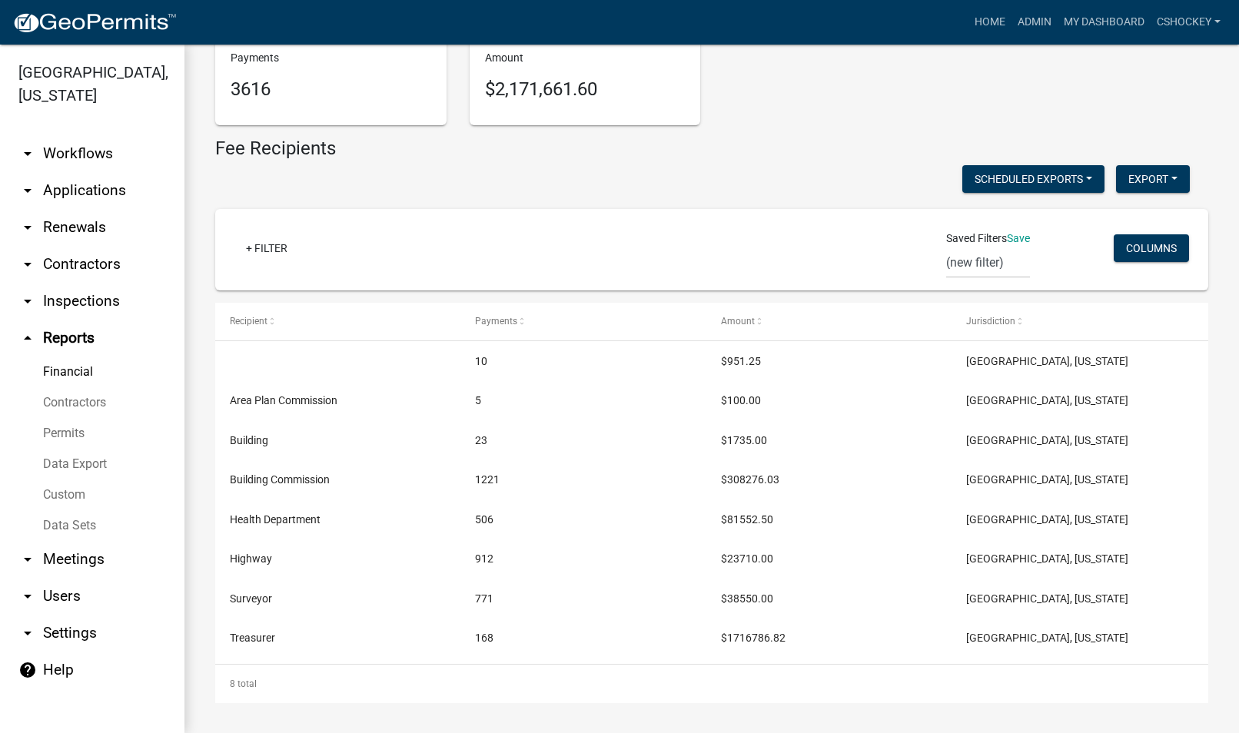
click at [85, 520] on link "Data Sets" at bounding box center [92, 525] width 184 height 31
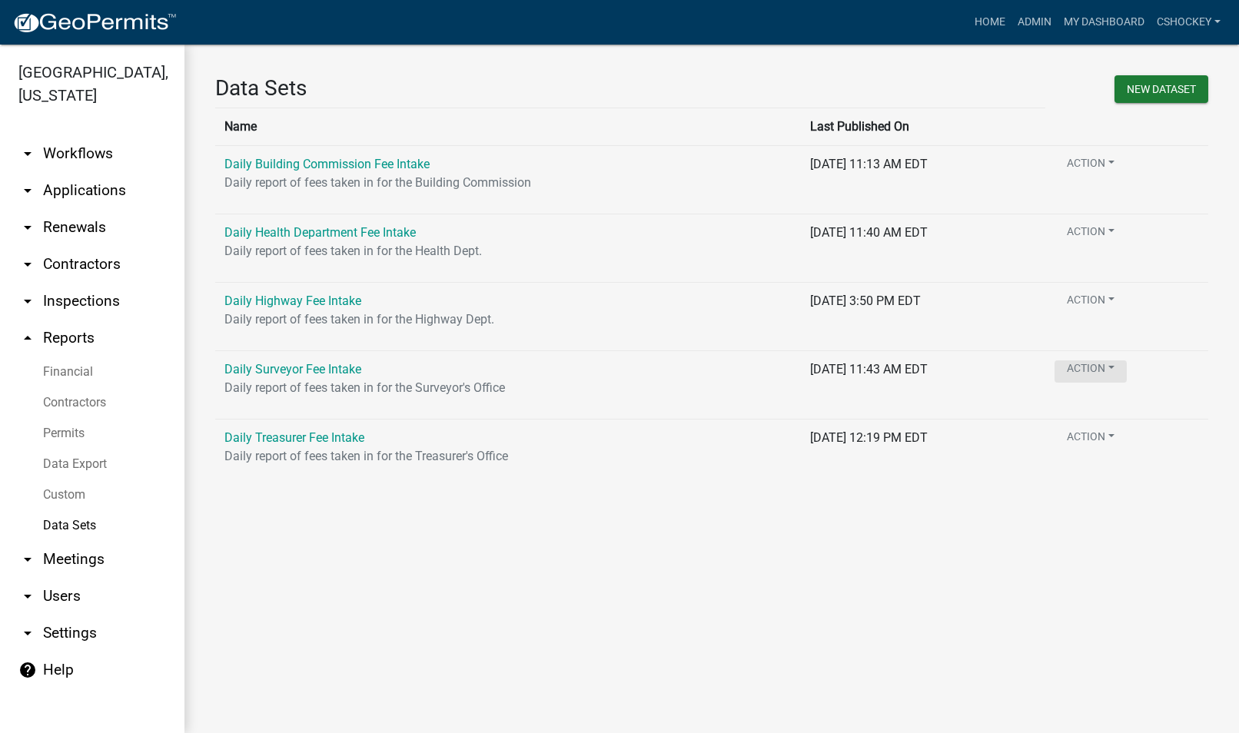
click at [1127, 362] on button "Action" at bounding box center [1090, 371] width 72 height 22
click at [288, 363] on link "Daily Surveyor Fee Intake" at bounding box center [292, 369] width 137 height 15
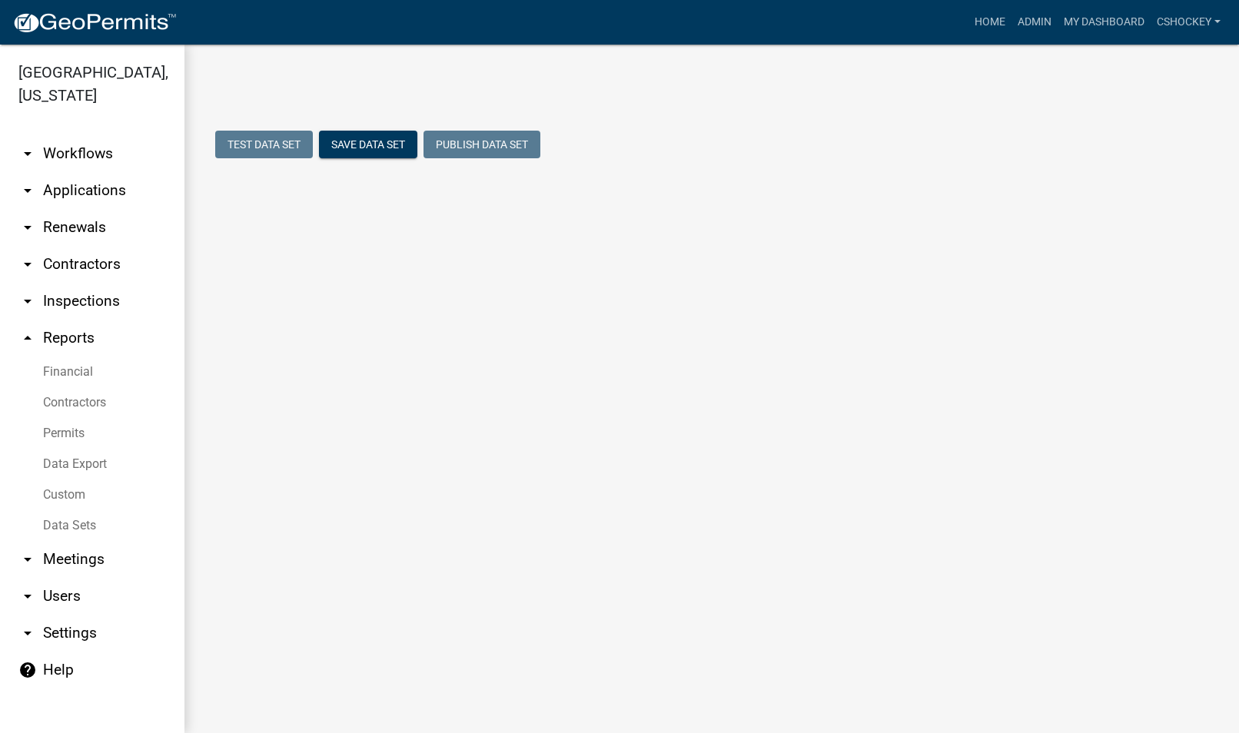
select select "WORKFLOW_NAME"
select select "983348df-437f-4b44-a1d1-979a1e57fc65"
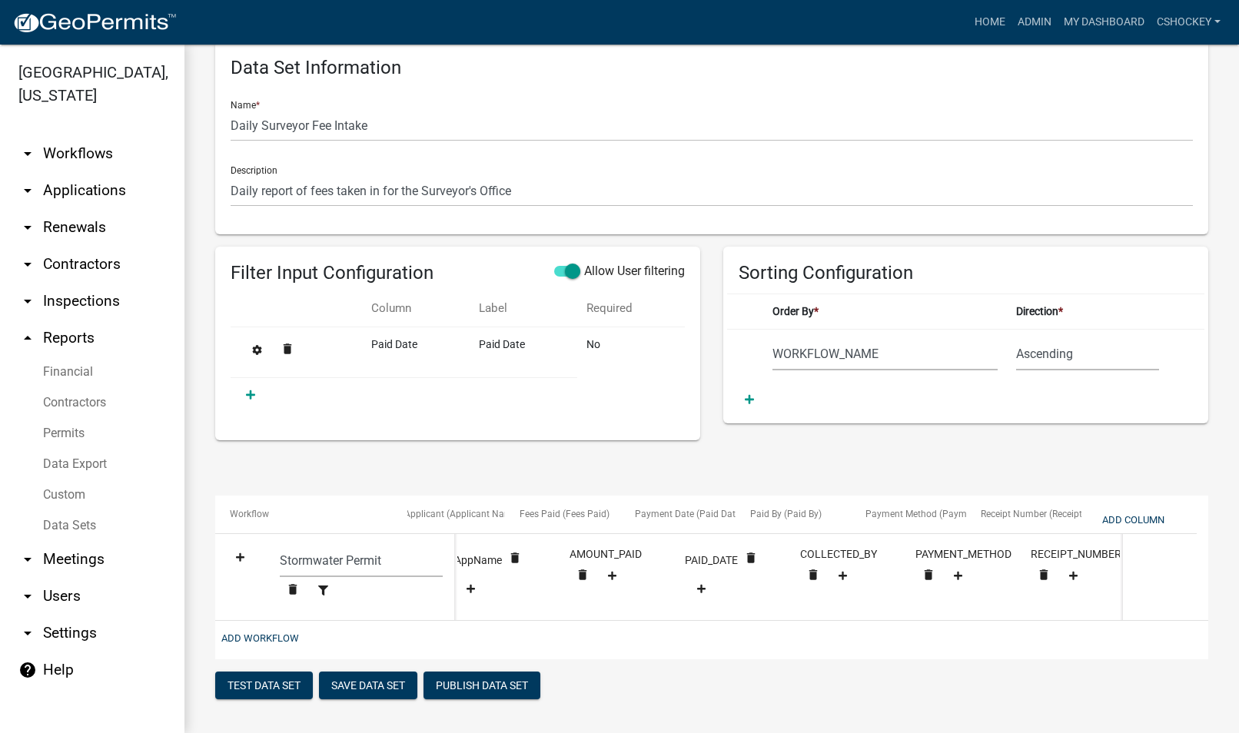
scroll to position [0, 248]
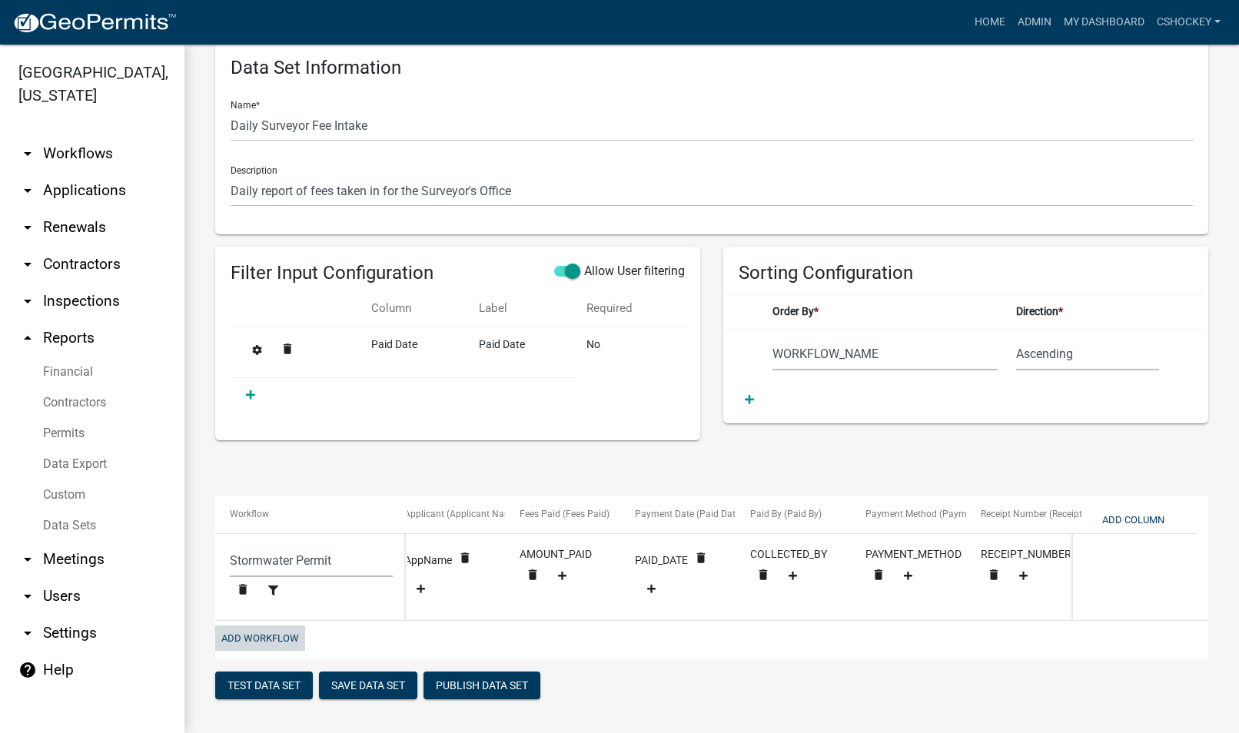
click at [263, 639] on button "Add Workflow" at bounding box center [260, 638] width 90 height 25
select select "983348df-437f-4b44-a1d1-979a1e57fc65"
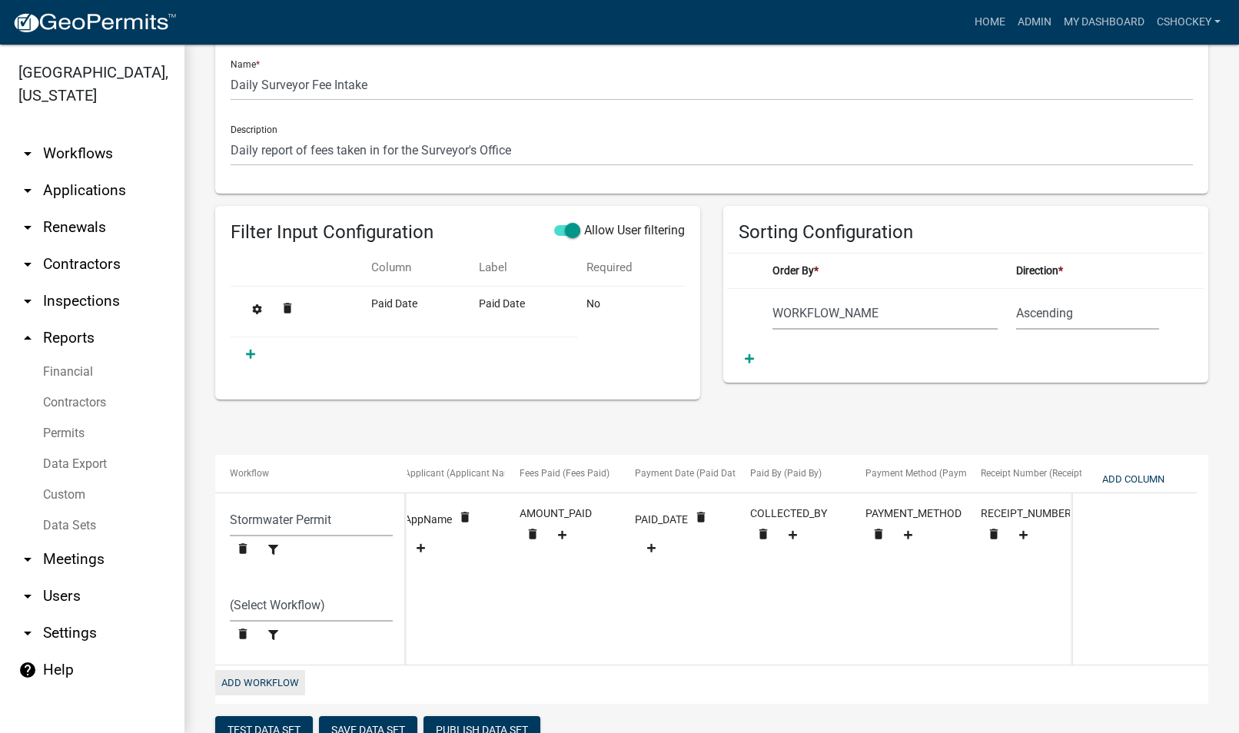
scroll to position [0, 0]
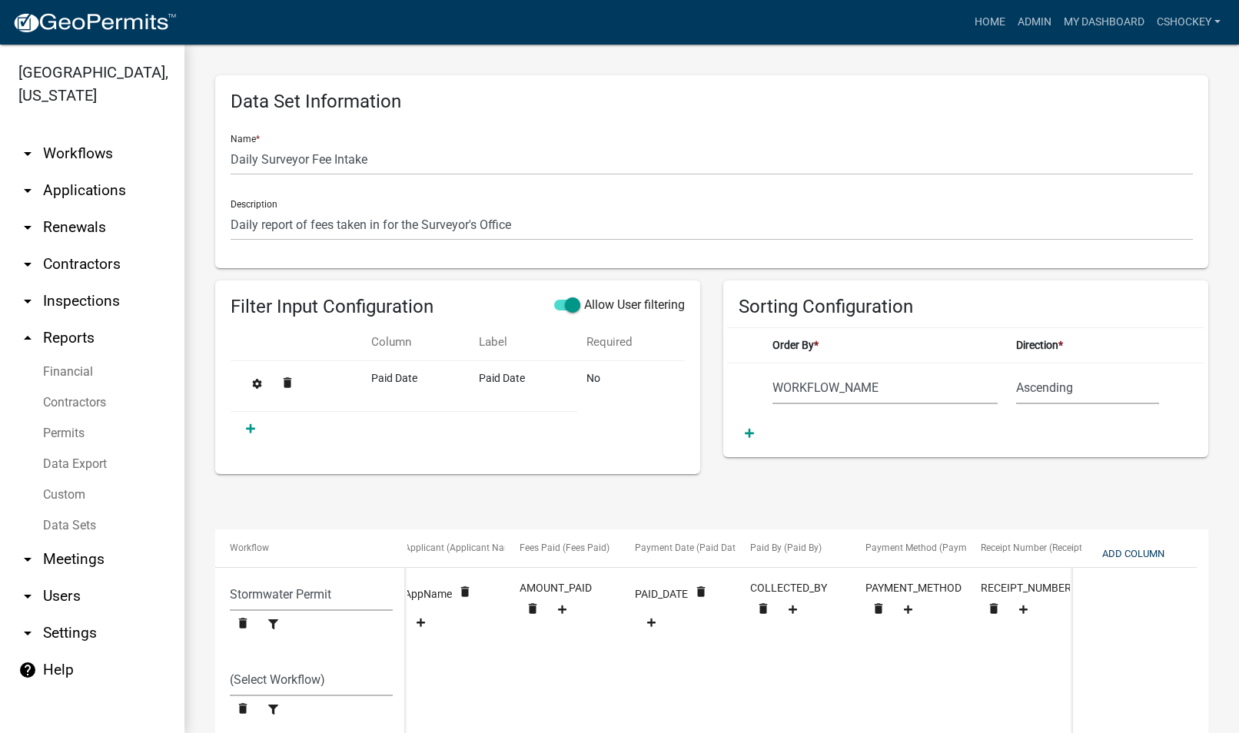
click at [58, 455] on link "Data Export" at bounding box center [92, 464] width 184 height 31
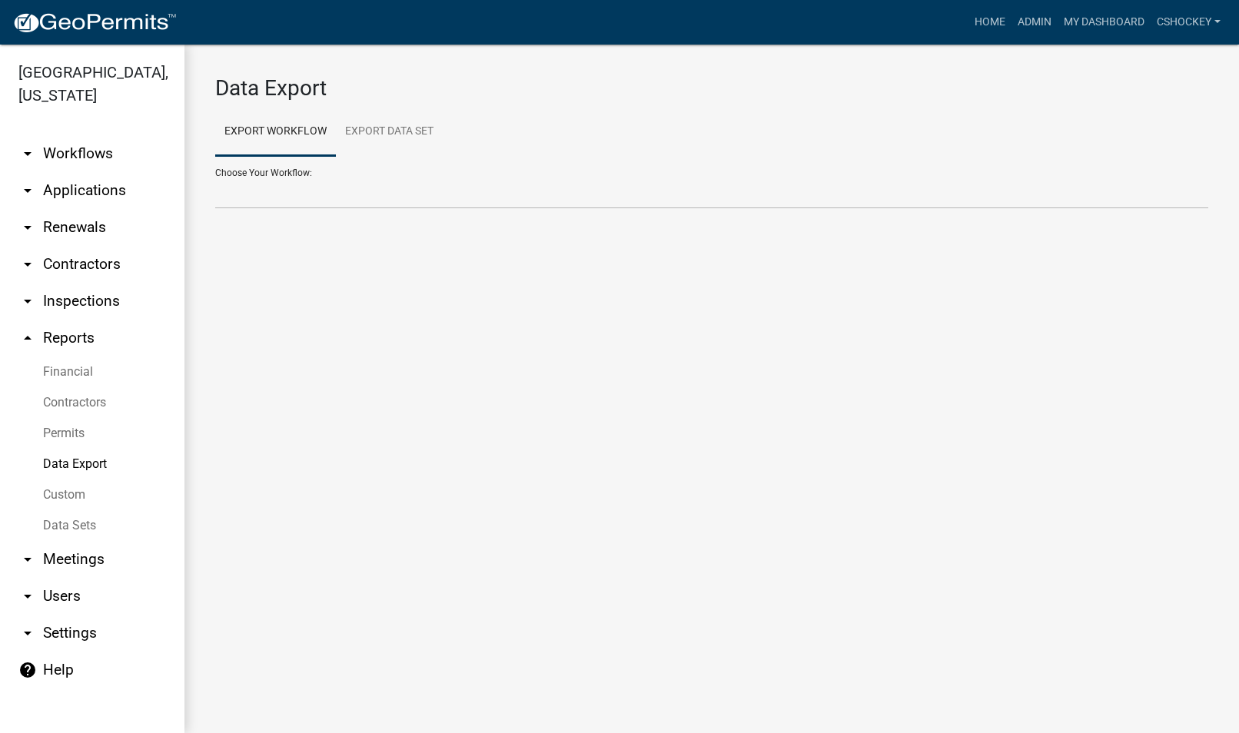
click at [85, 368] on link "Financial" at bounding box center [92, 372] width 184 height 31
select select "0: null"
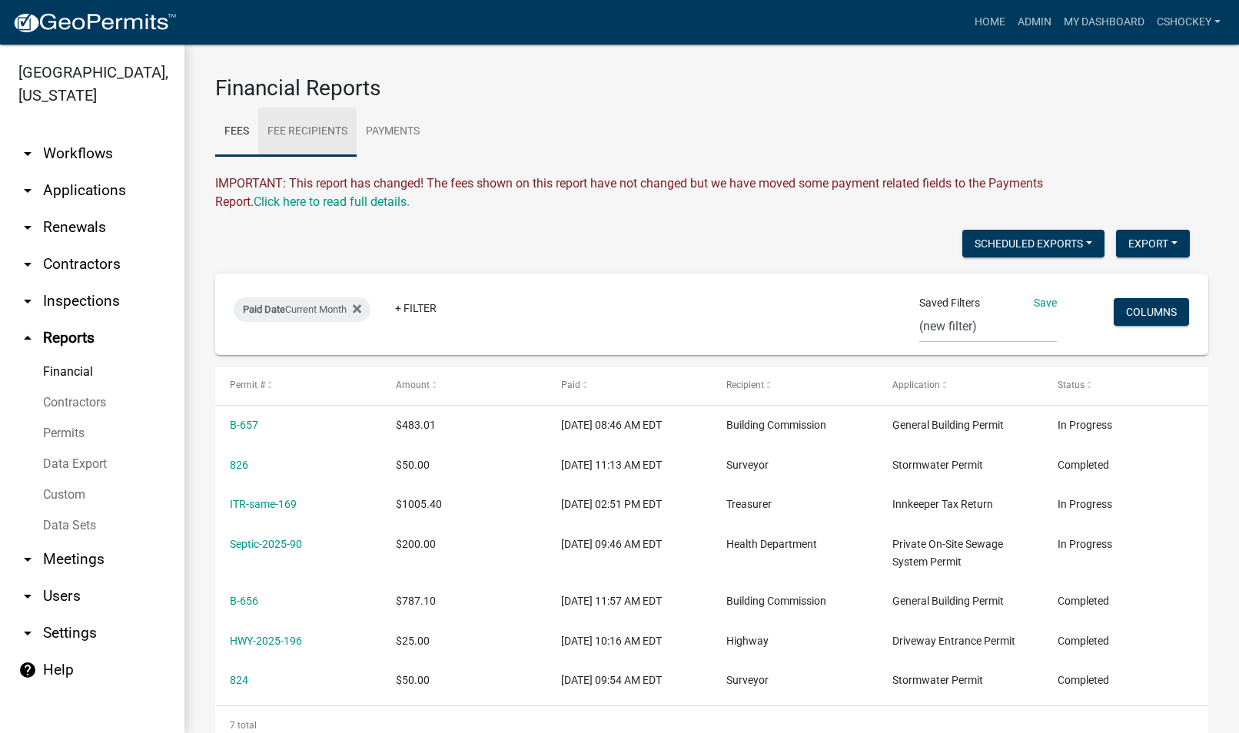
click at [329, 136] on link "Fee Recipients" at bounding box center [307, 132] width 98 height 49
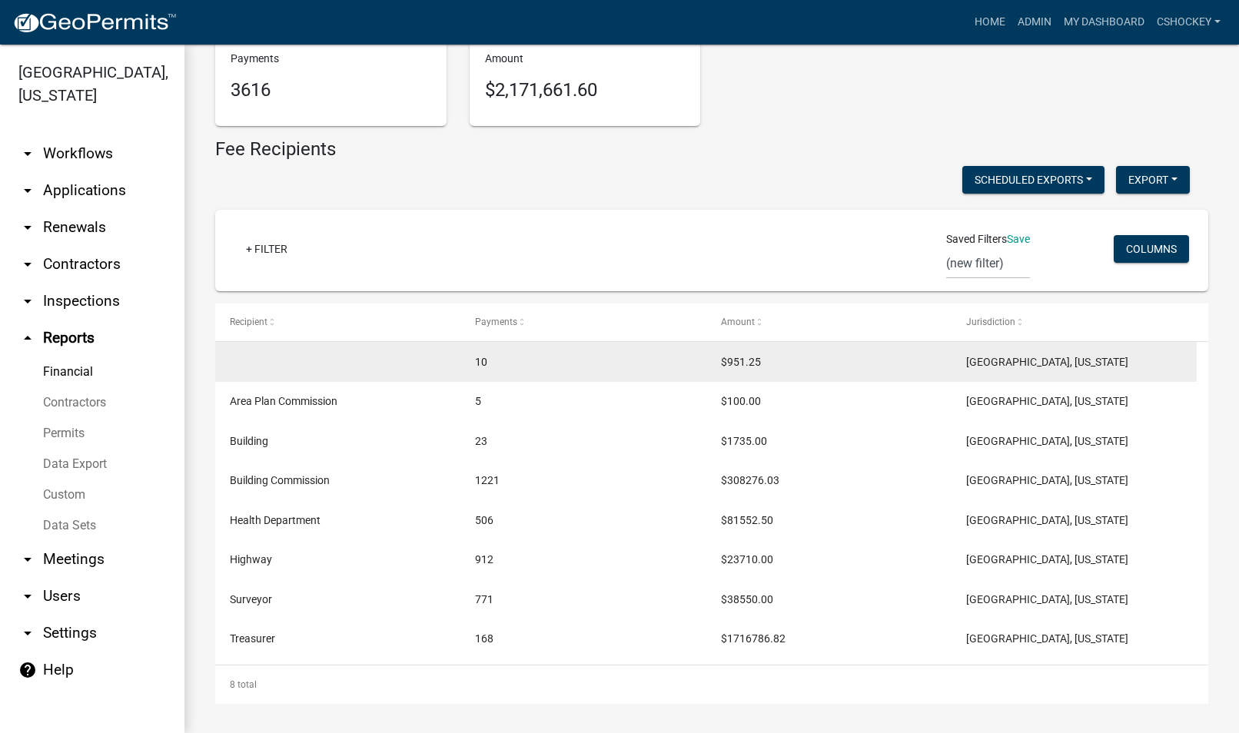
scroll to position [168, 0]
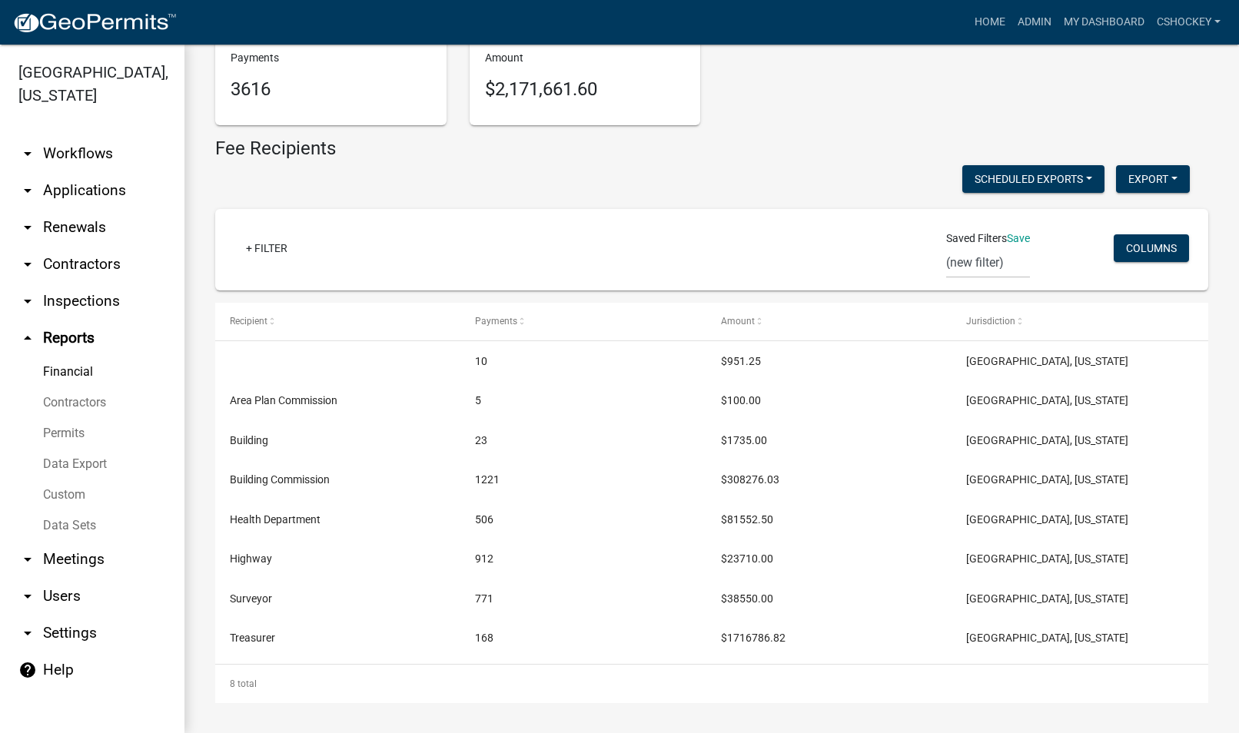
click at [69, 599] on link "arrow_drop_down Users" at bounding box center [92, 596] width 184 height 37
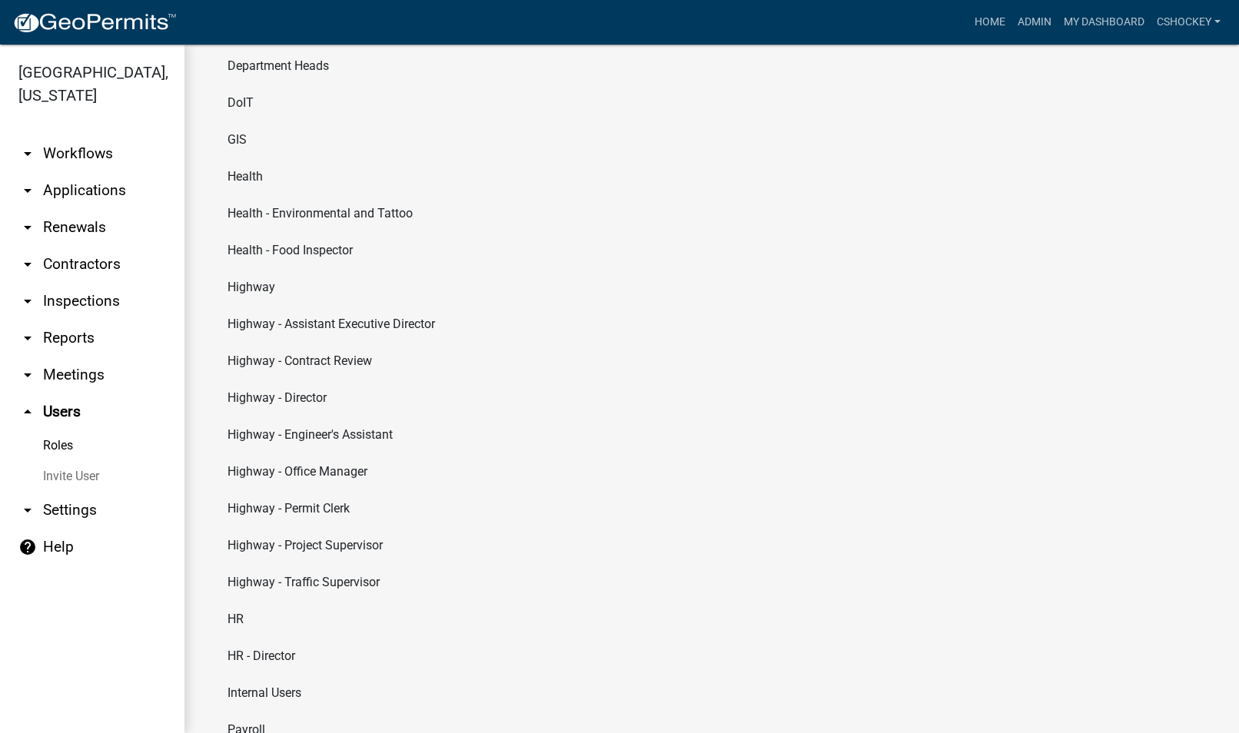
scroll to position [635, 0]
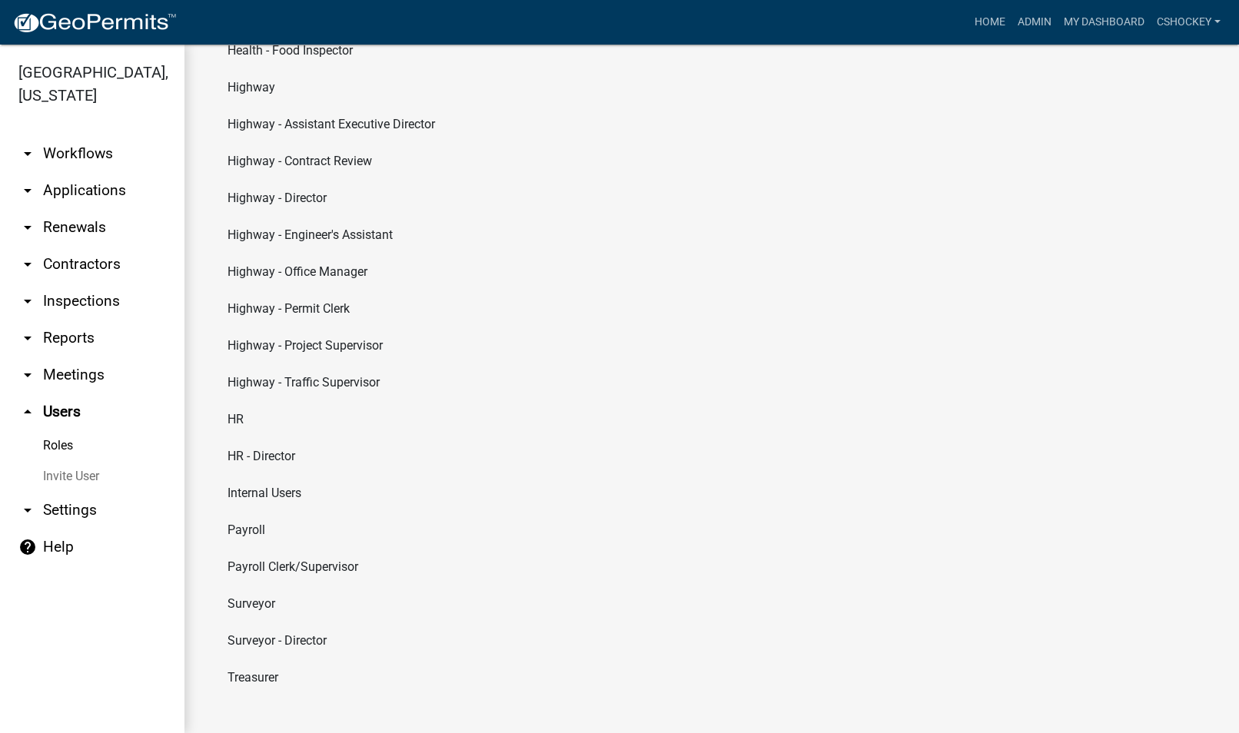
click at [251, 607] on li "Surveyor" at bounding box center [711, 604] width 993 height 37
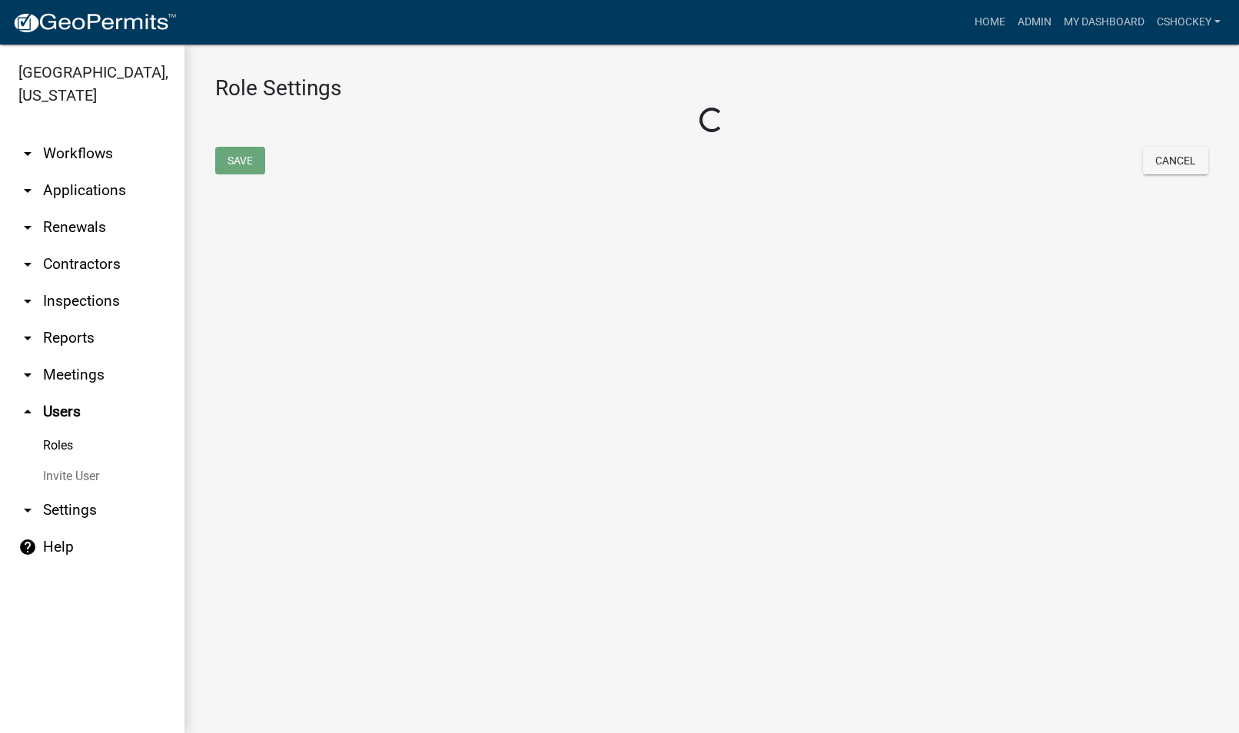
select select "6: light-blue"
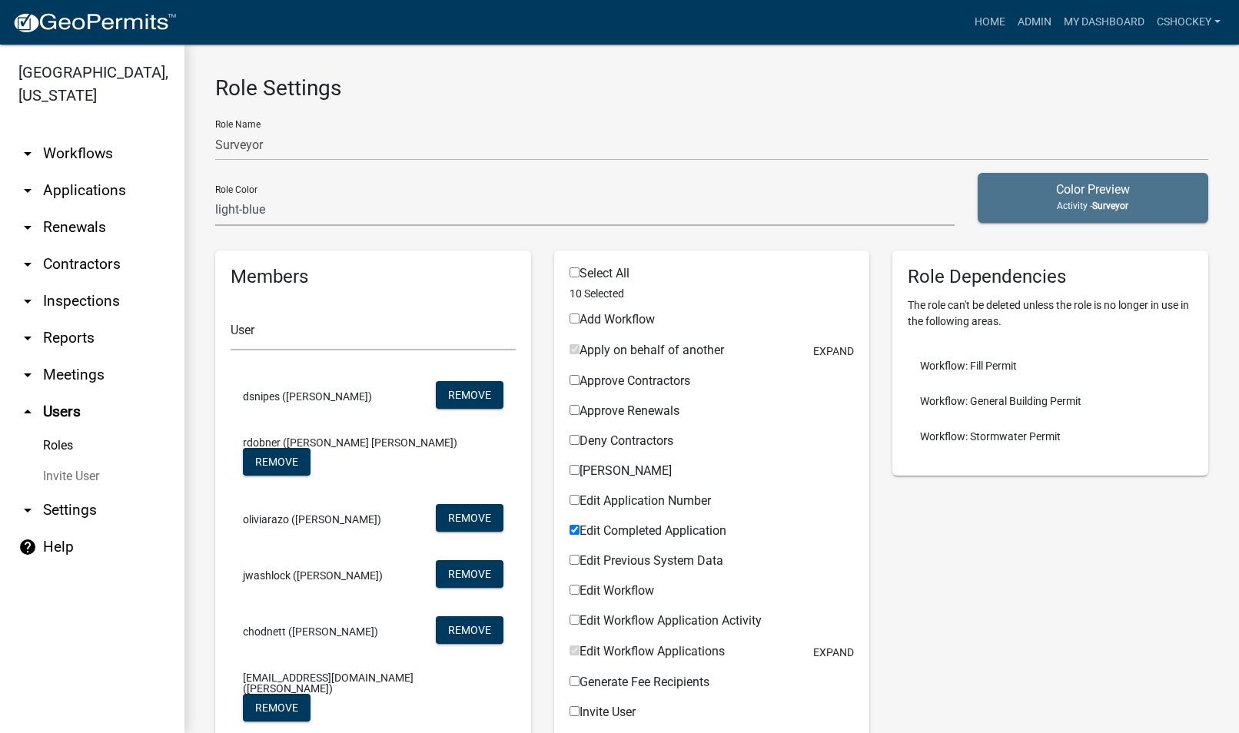
click at [75, 332] on link "arrow_drop_down Reports" at bounding box center [92, 338] width 184 height 37
select select "0: null"
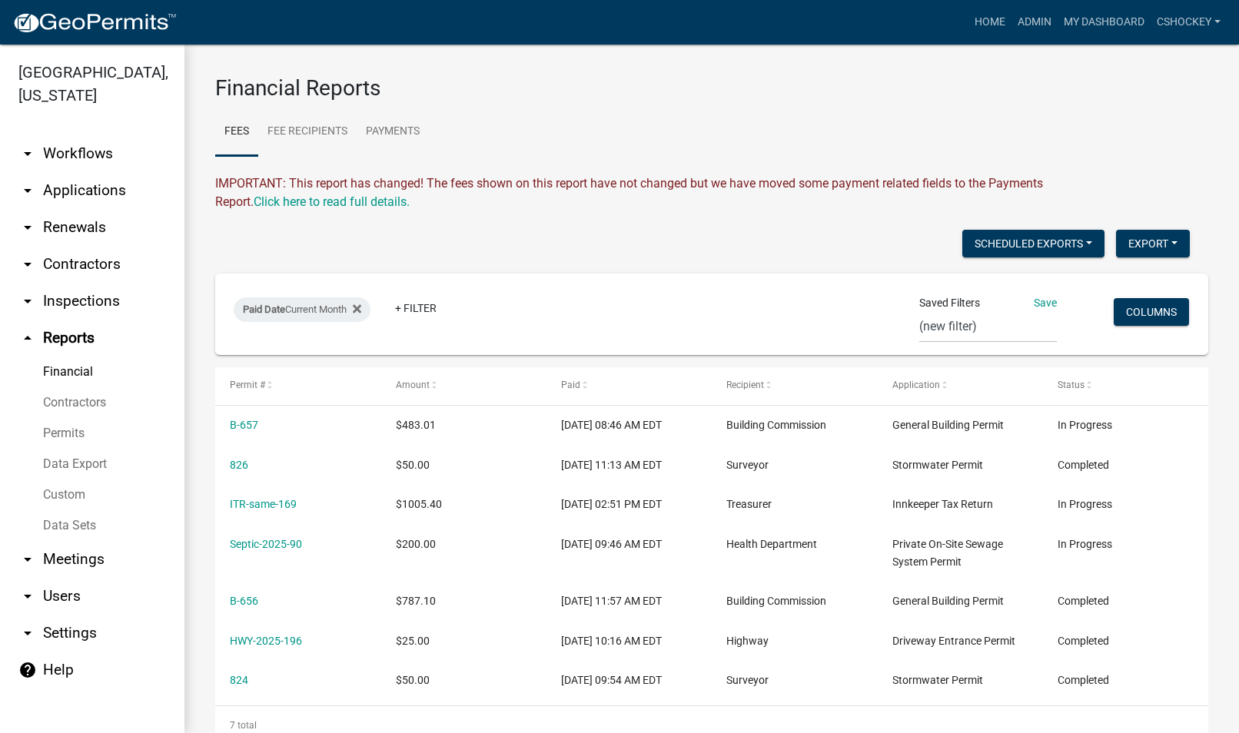
drag, startPoint x: 31, startPoint y: 632, endPoint x: 38, endPoint y: 632, distance: 7.7
click at [31, 633] on icon "arrow_drop_down" at bounding box center [27, 633] width 18 height 18
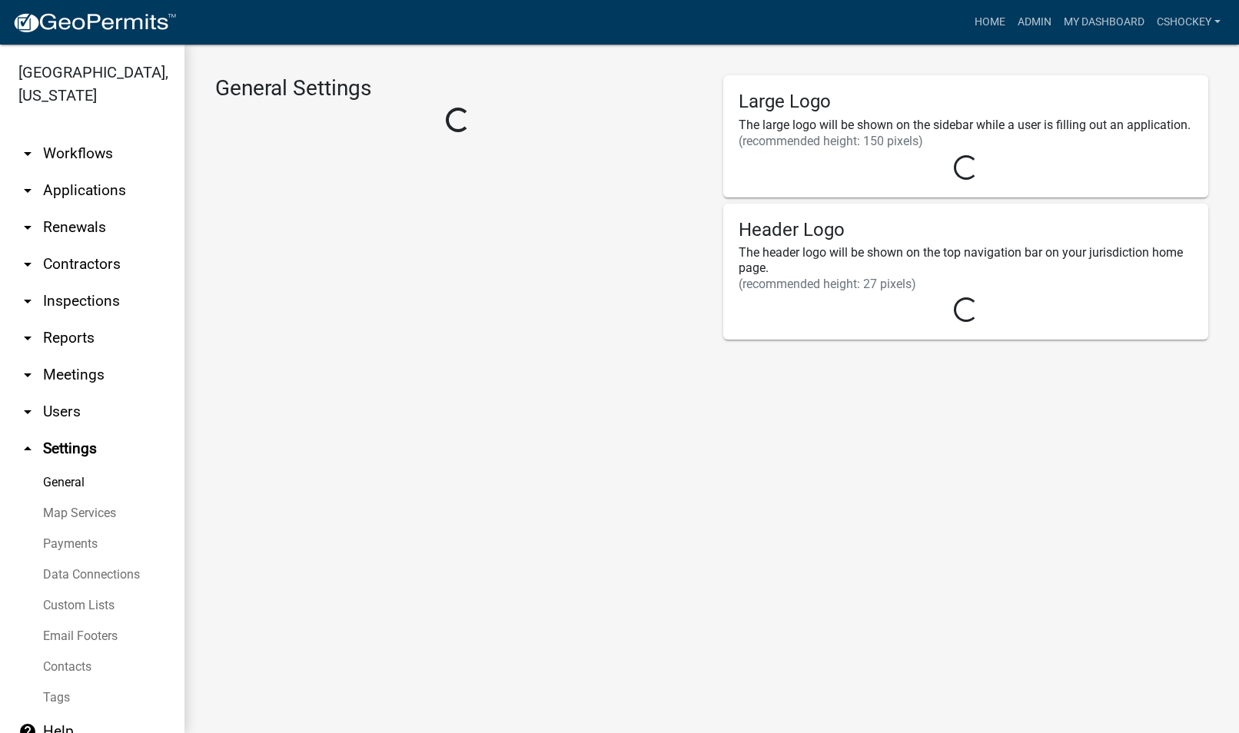
select select "IN"
select select "Eastern Standard Time"
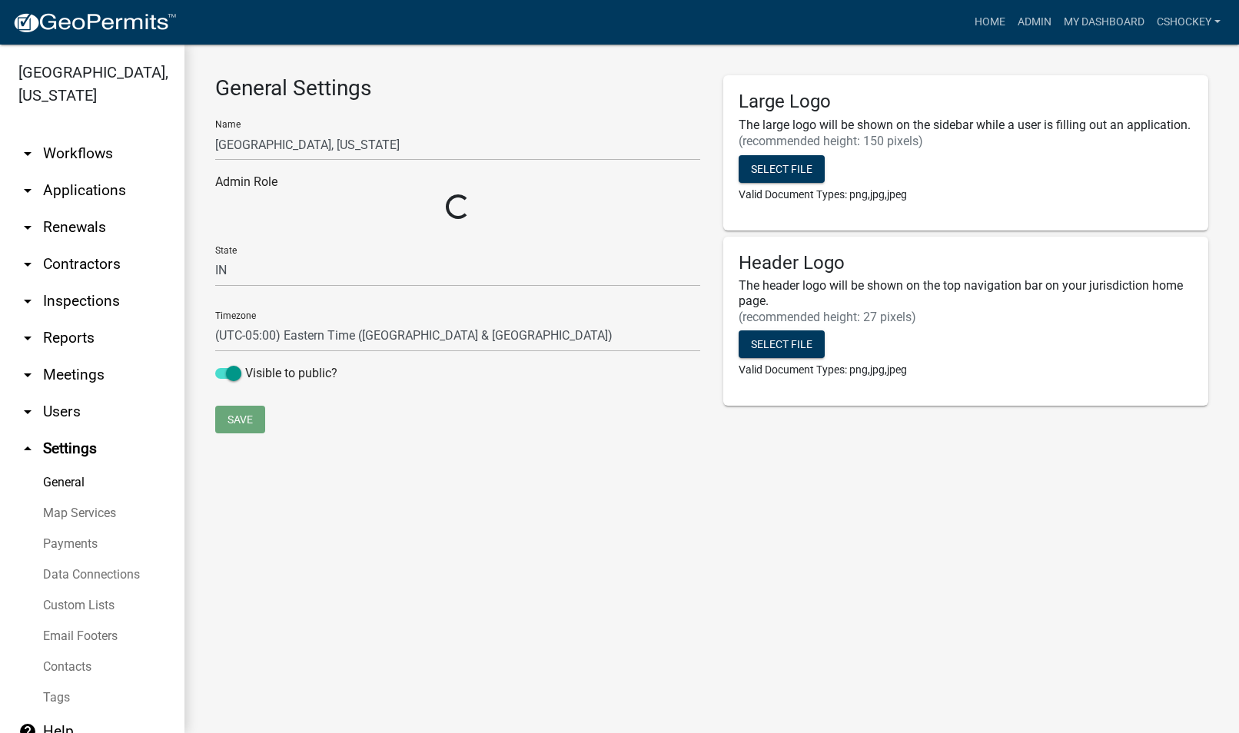
select select "e5e38292-d2c1-486e-b50c-0ed93e1cc3c9"
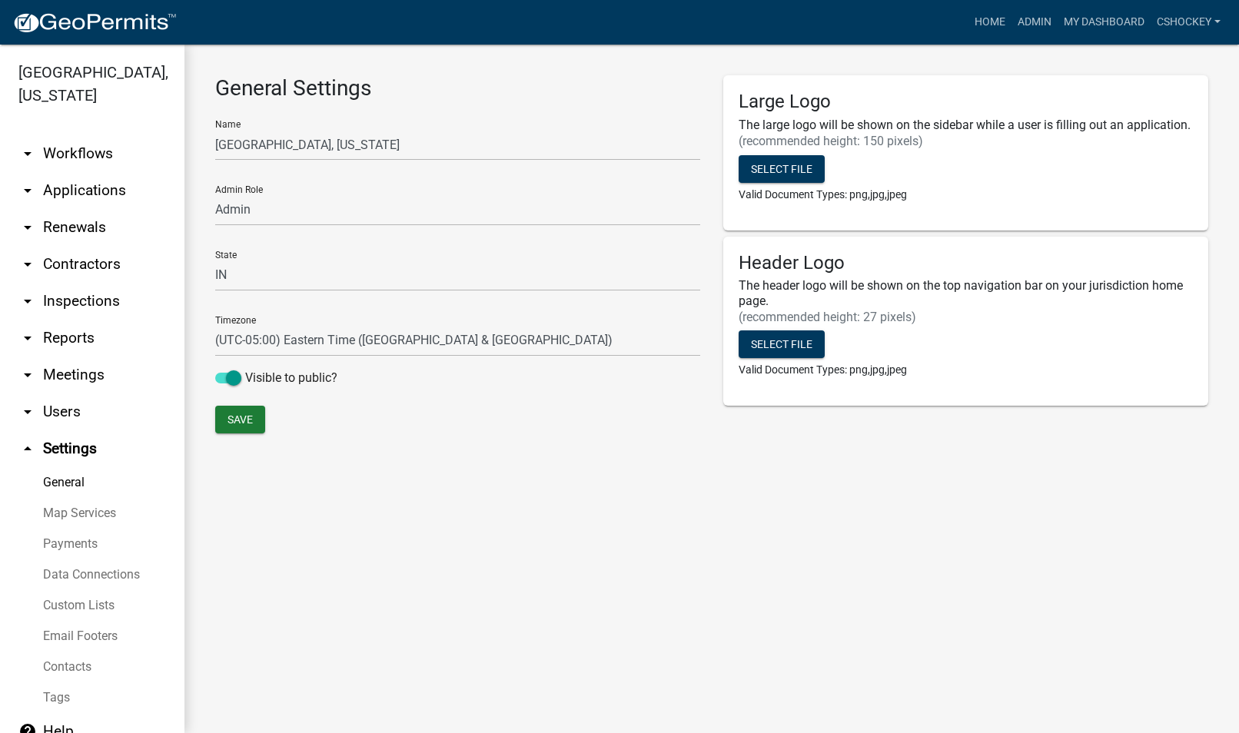
click at [68, 334] on link "arrow_drop_down Reports" at bounding box center [92, 338] width 184 height 37
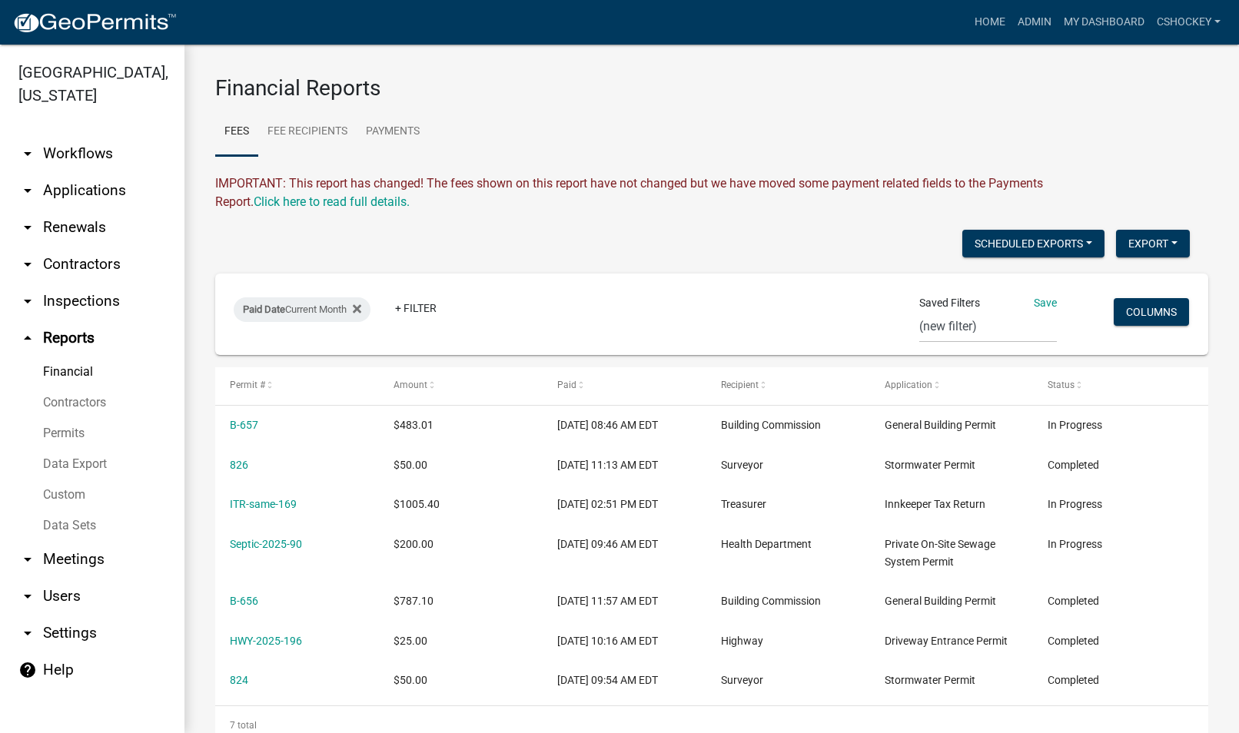
click at [35, 591] on icon "arrow_drop_down" at bounding box center [27, 596] width 18 height 18
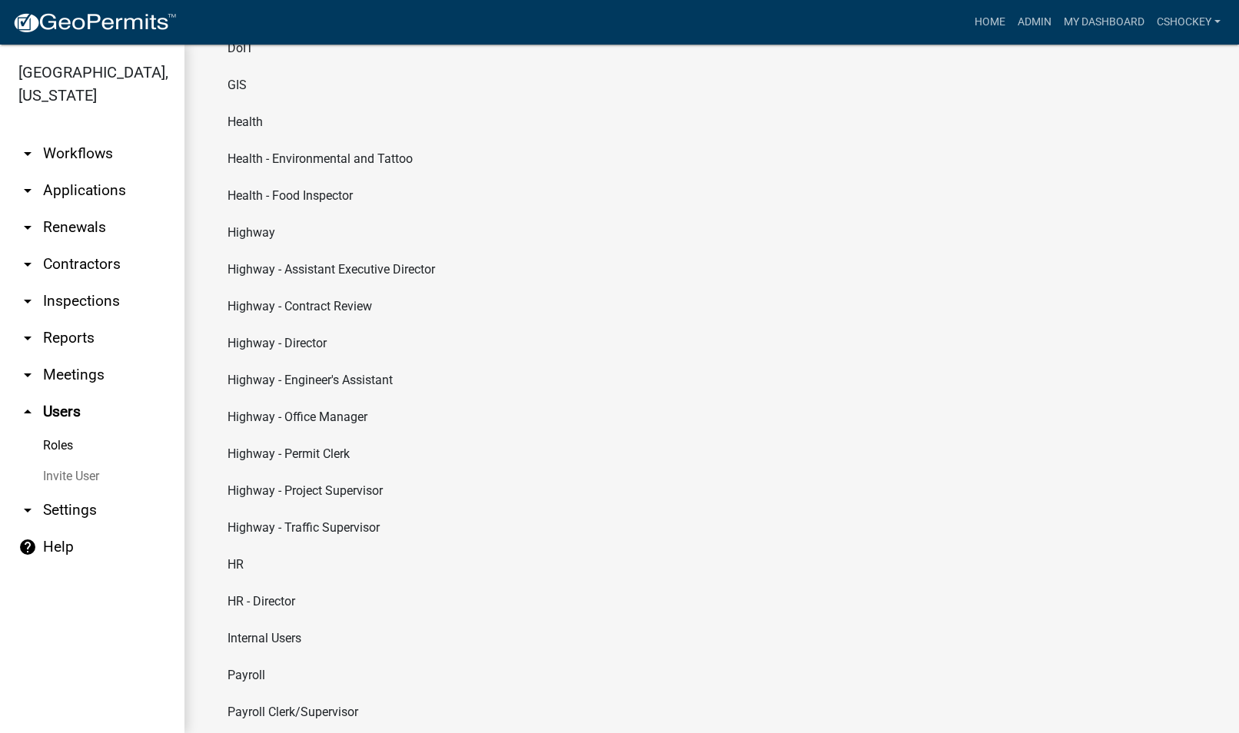
scroll to position [635, 0]
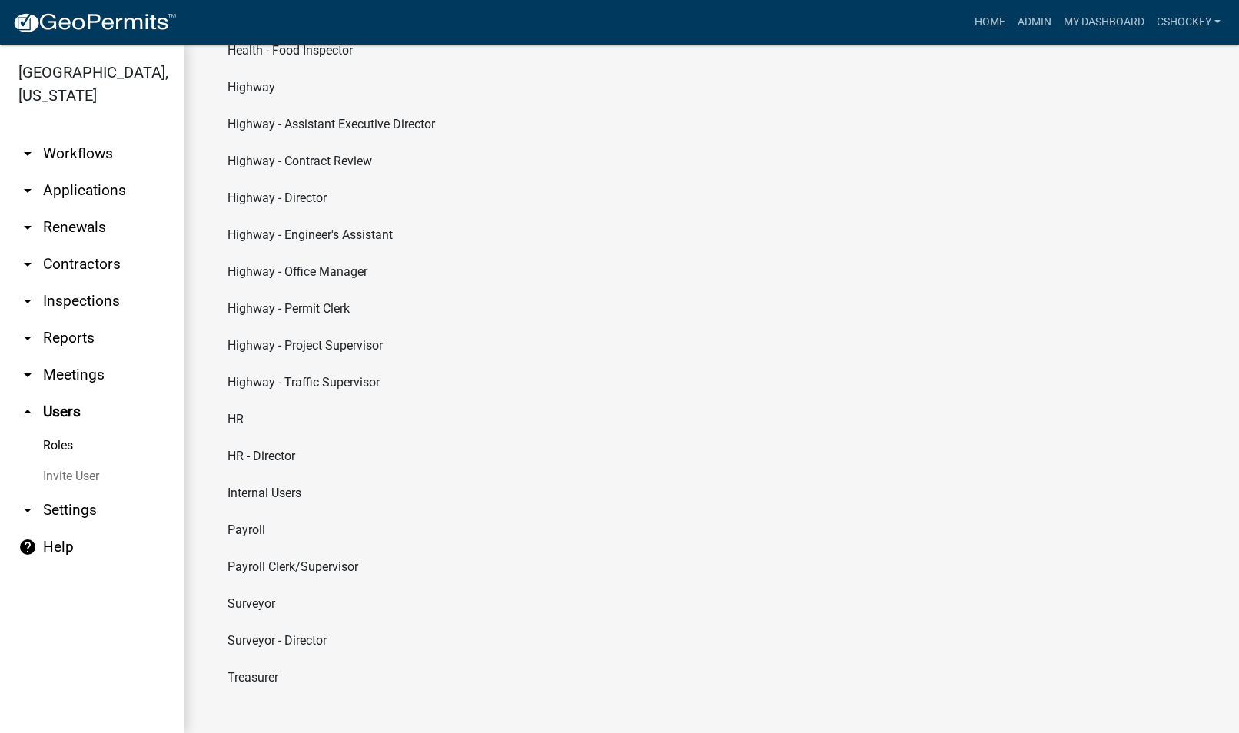
click at [250, 603] on li "Surveyor" at bounding box center [711, 604] width 993 height 37
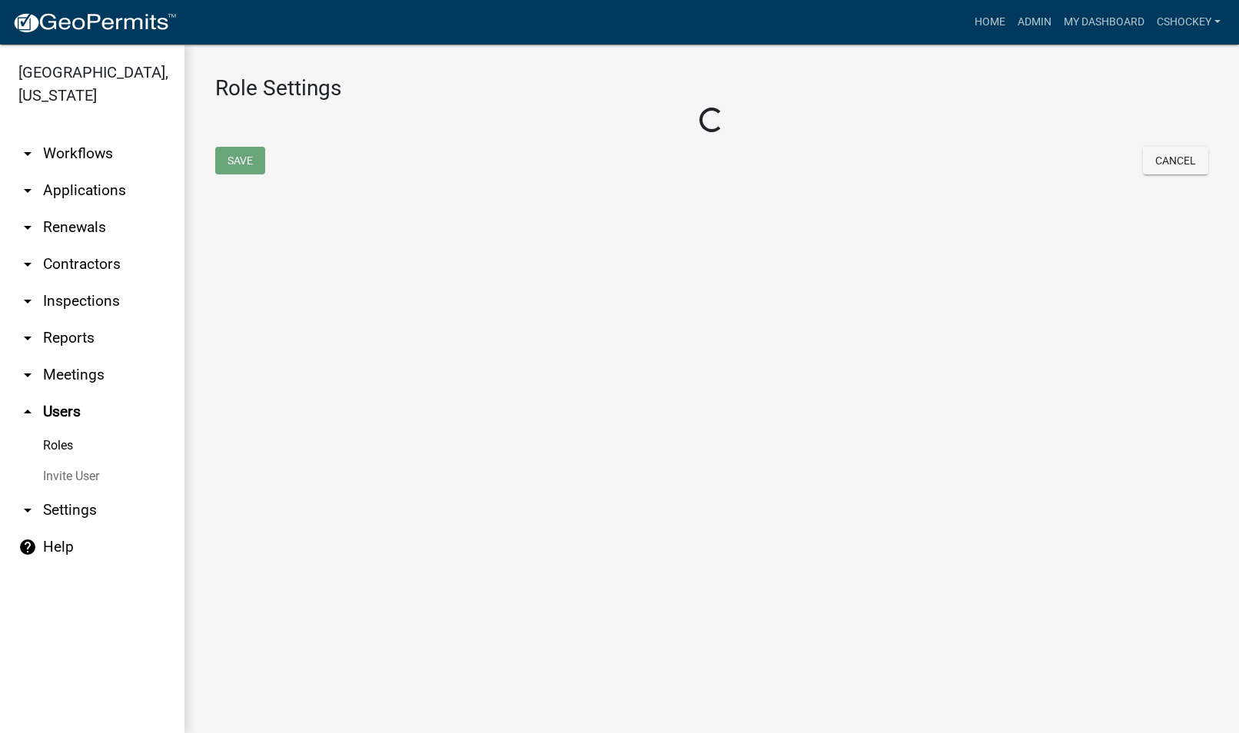
select select "6: light-blue"
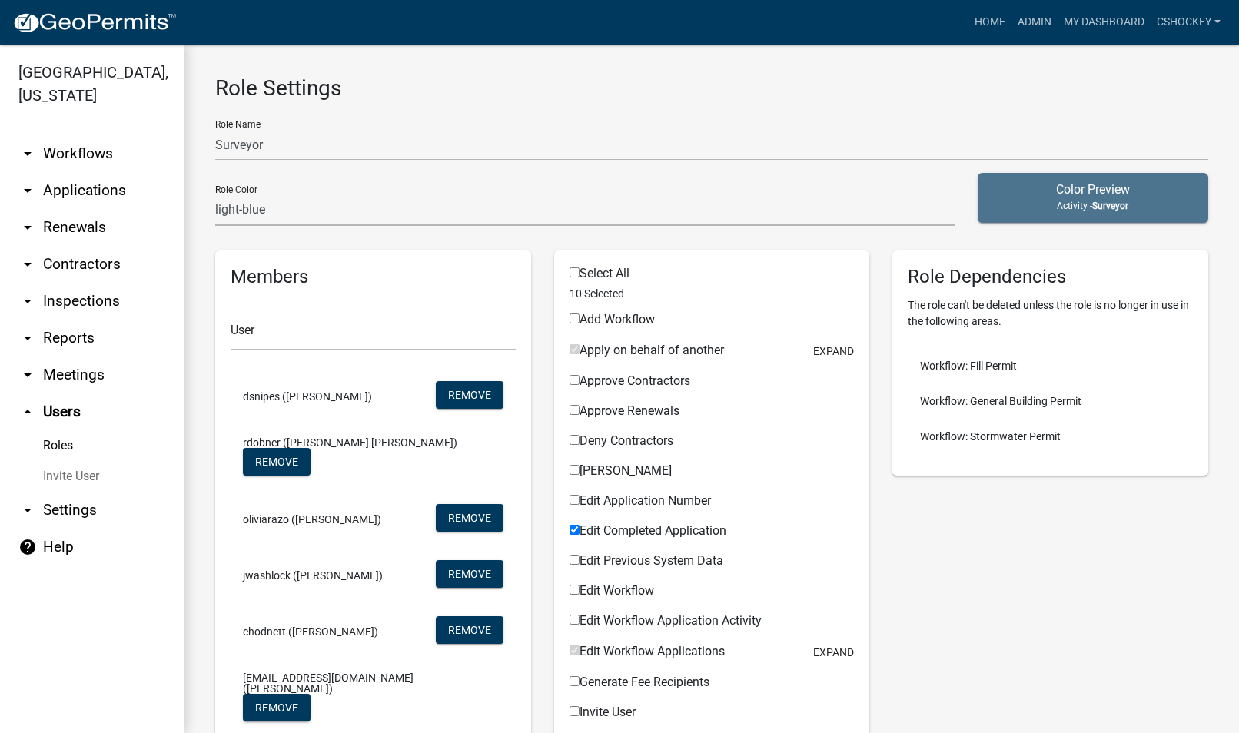
click at [71, 334] on link "arrow_drop_down Reports" at bounding box center [92, 338] width 184 height 37
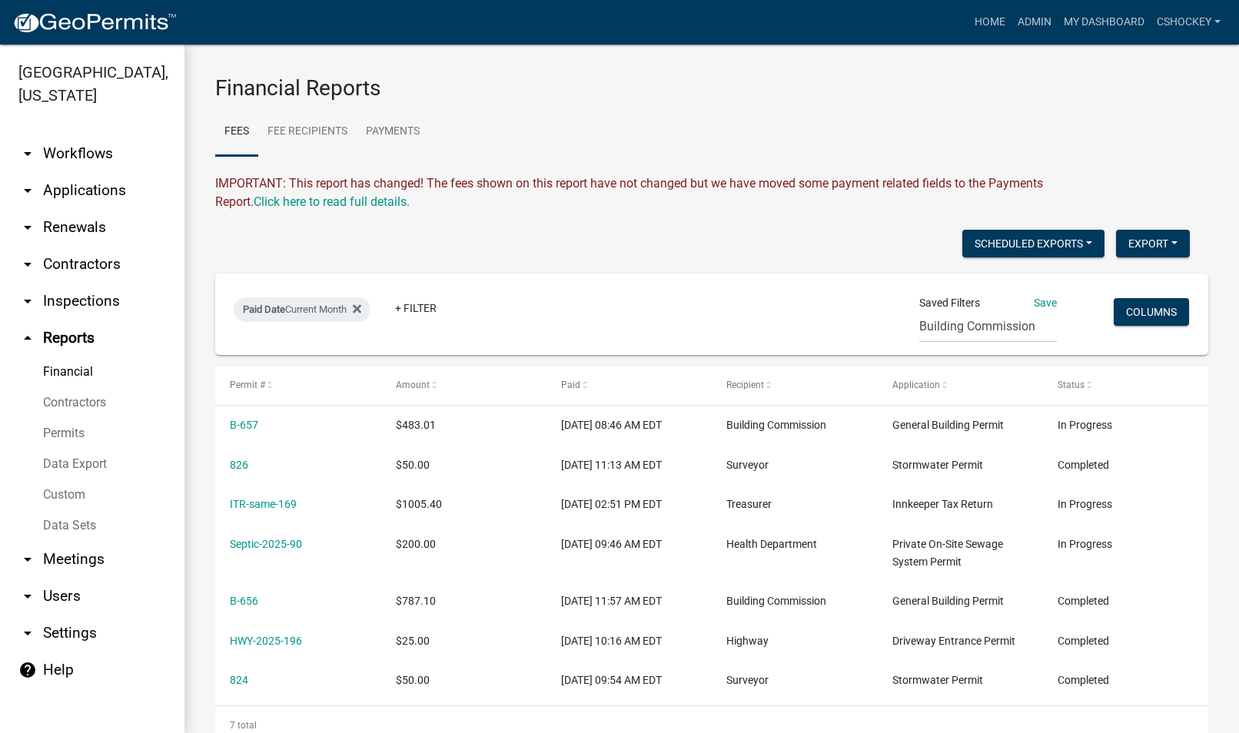
click at [82, 370] on link "Financial" at bounding box center [92, 372] width 184 height 31
click at [84, 372] on link "Financial" at bounding box center [92, 372] width 184 height 31
click at [1074, 241] on button "Scheduled Exports" at bounding box center [1033, 244] width 142 height 28
click at [998, 320] on button "BC Current month Completed" at bounding box center [1006, 320] width 194 height 37
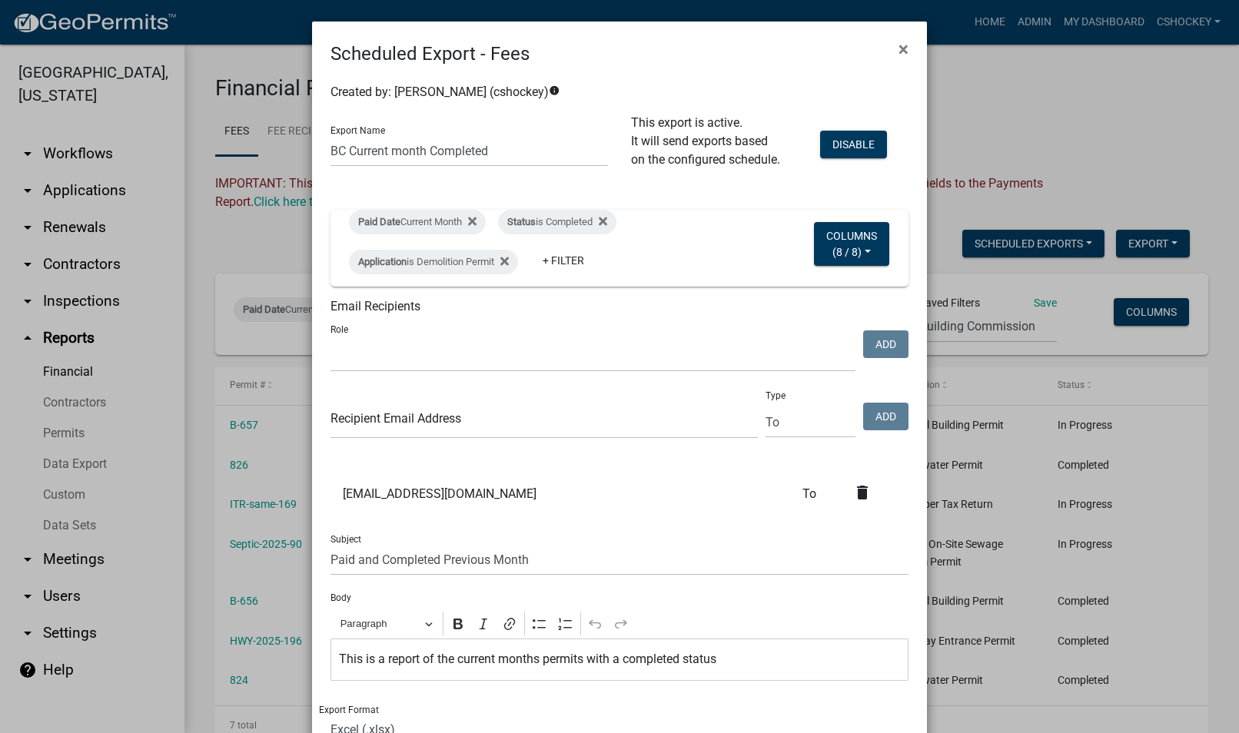
click at [998, 320] on ngb-modal-window "Scheduled Export - Fees × Created by: [PERSON_NAME] (cshockey) info Export Name…" at bounding box center [619, 366] width 1239 height 733
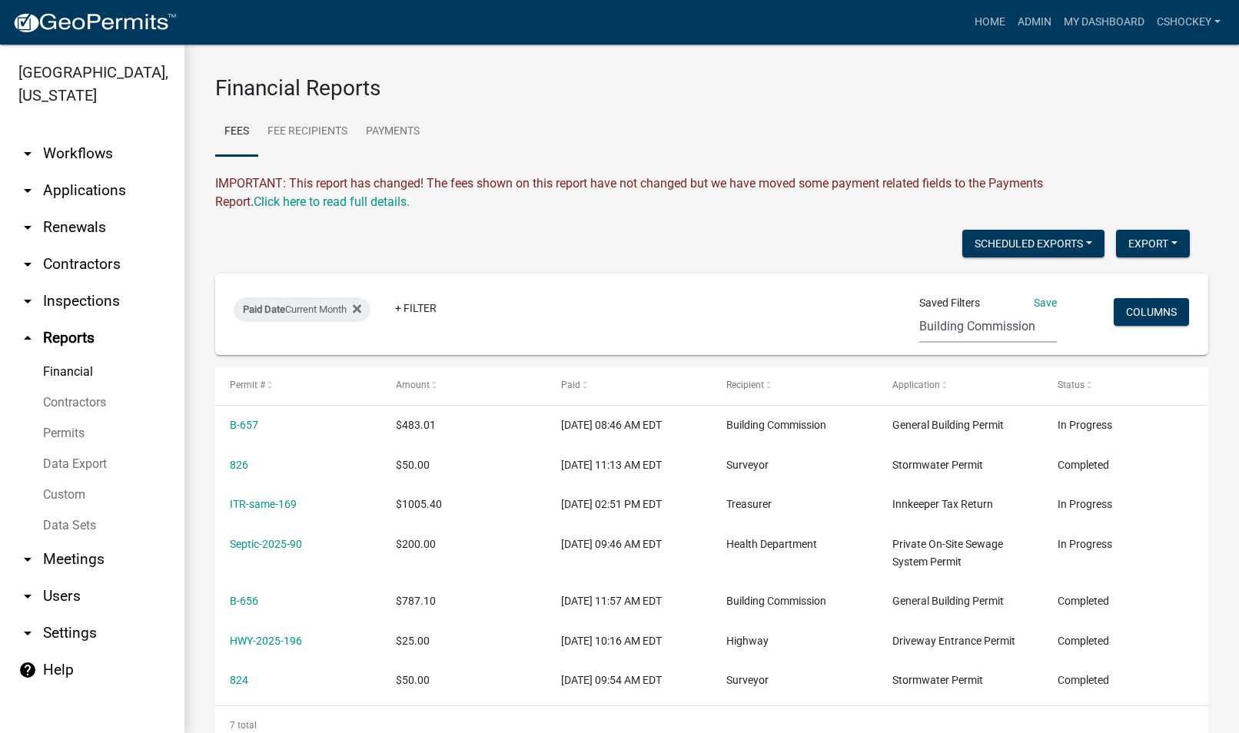
click at [998, 322] on select "Building Commission Highway Previous Week Health Septic Last Month (new filter)" at bounding box center [988, 327] width 138 height 32
click at [1077, 243] on button "Scheduled Exports" at bounding box center [1033, 244] width 142 height 28
click at [998, 322] on button "BC Current month Completed" at bounding box center [1006, 320] width 194 height 37
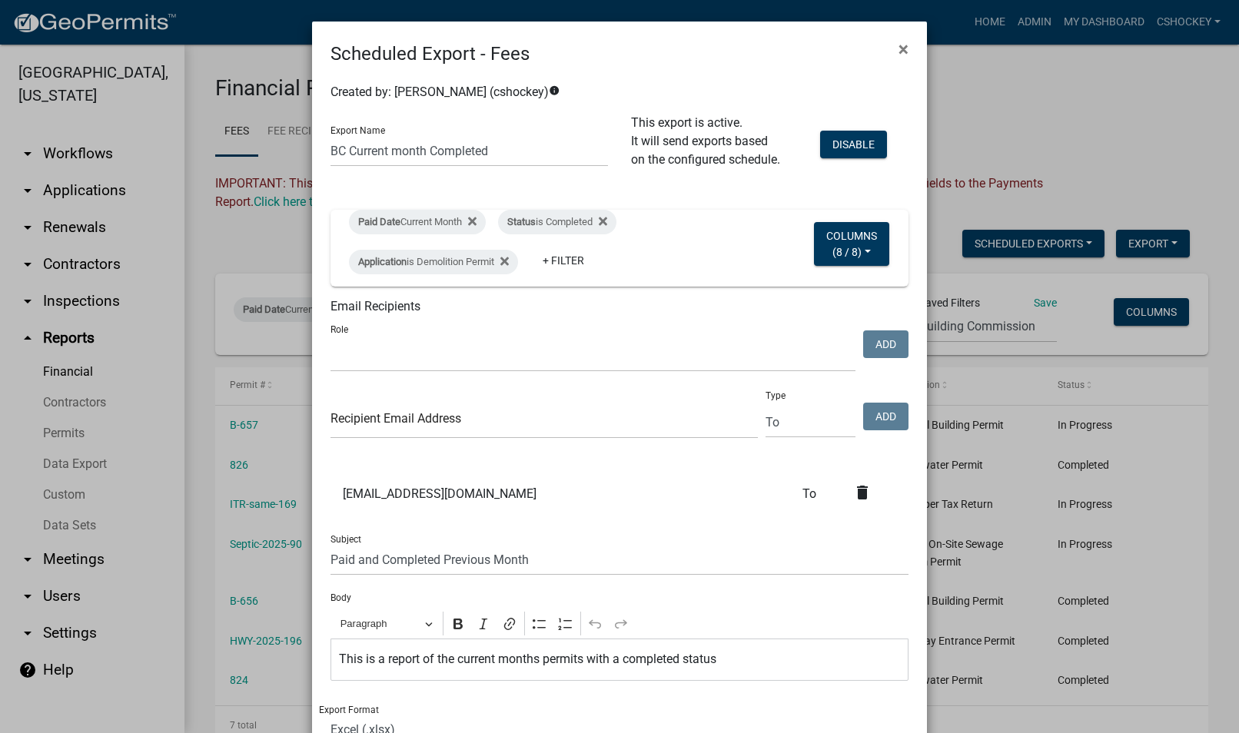
select select
click at [898, 50] on span "×" at bounding box center [903, 49] width 10 height 22
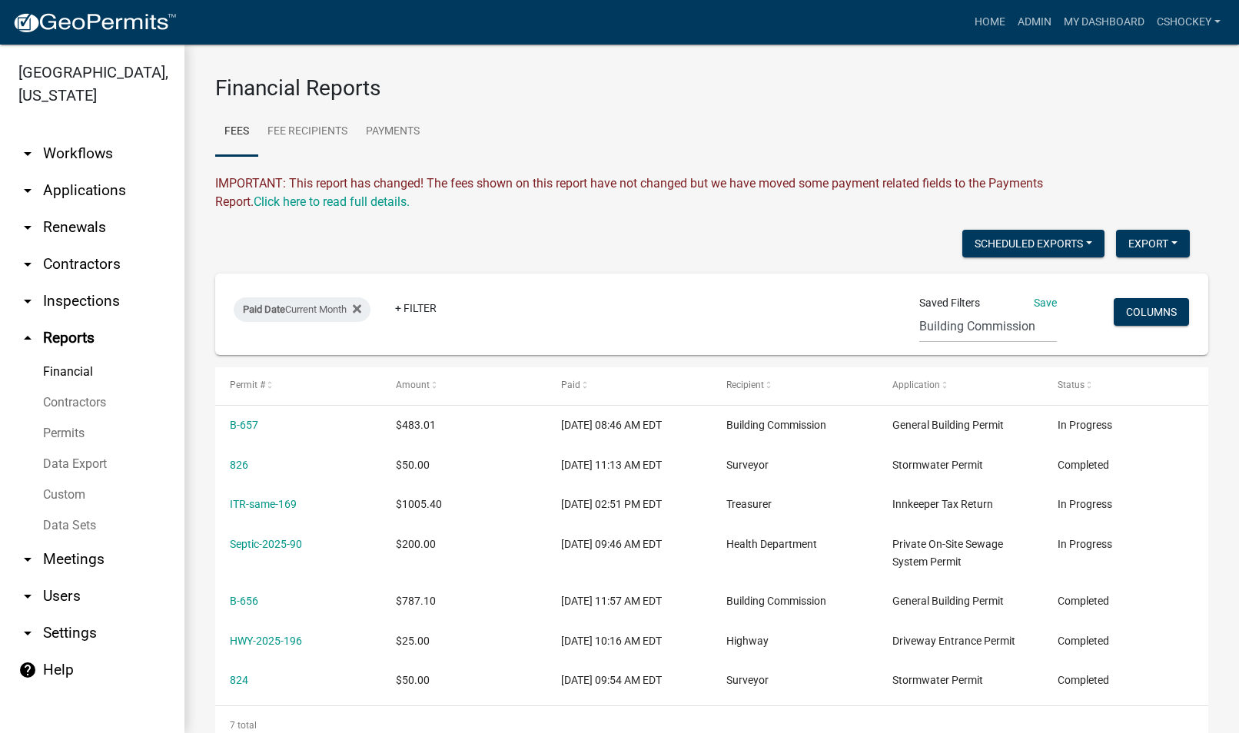
click at [95, 464] on link "Data Export" at bounding box center [92, 464] width 184 height 31
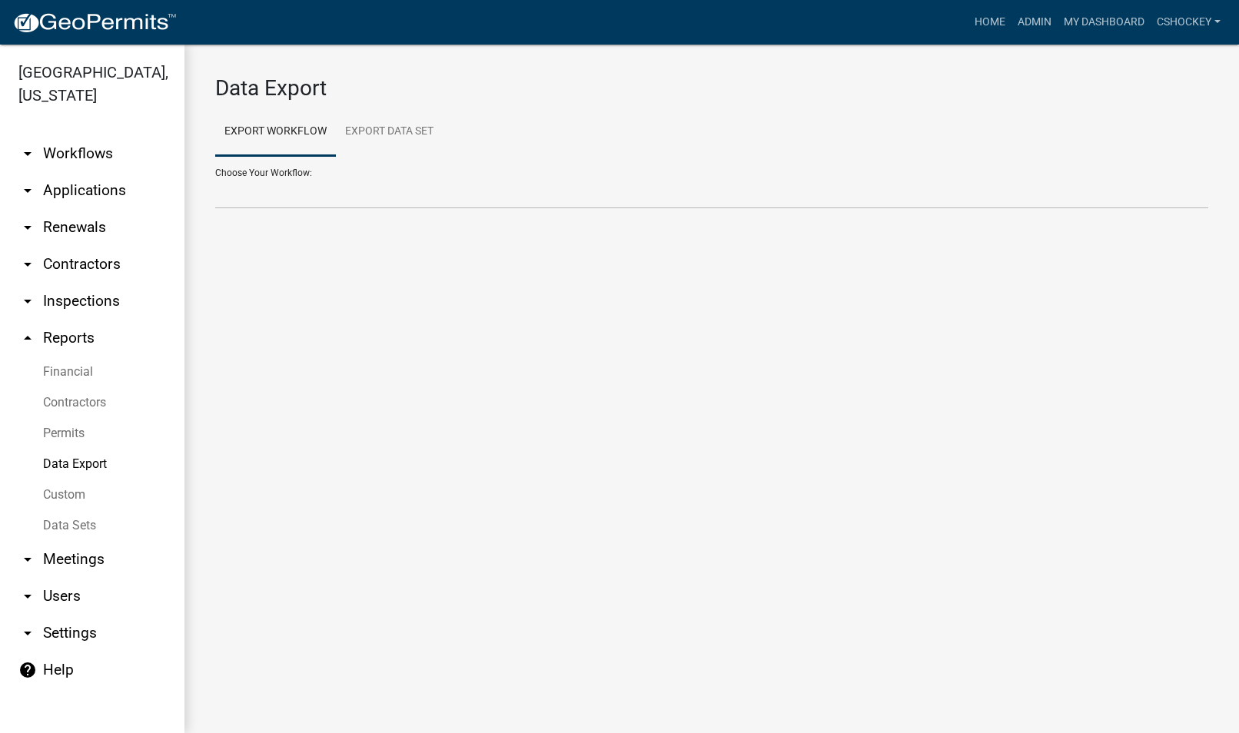
click at [79, 498] on link "Custom" at bounding box center [92, 495] width 184 height 31
click at [88, 367] on link "Financial" at bounding box center [92, 372] width 184 height 31
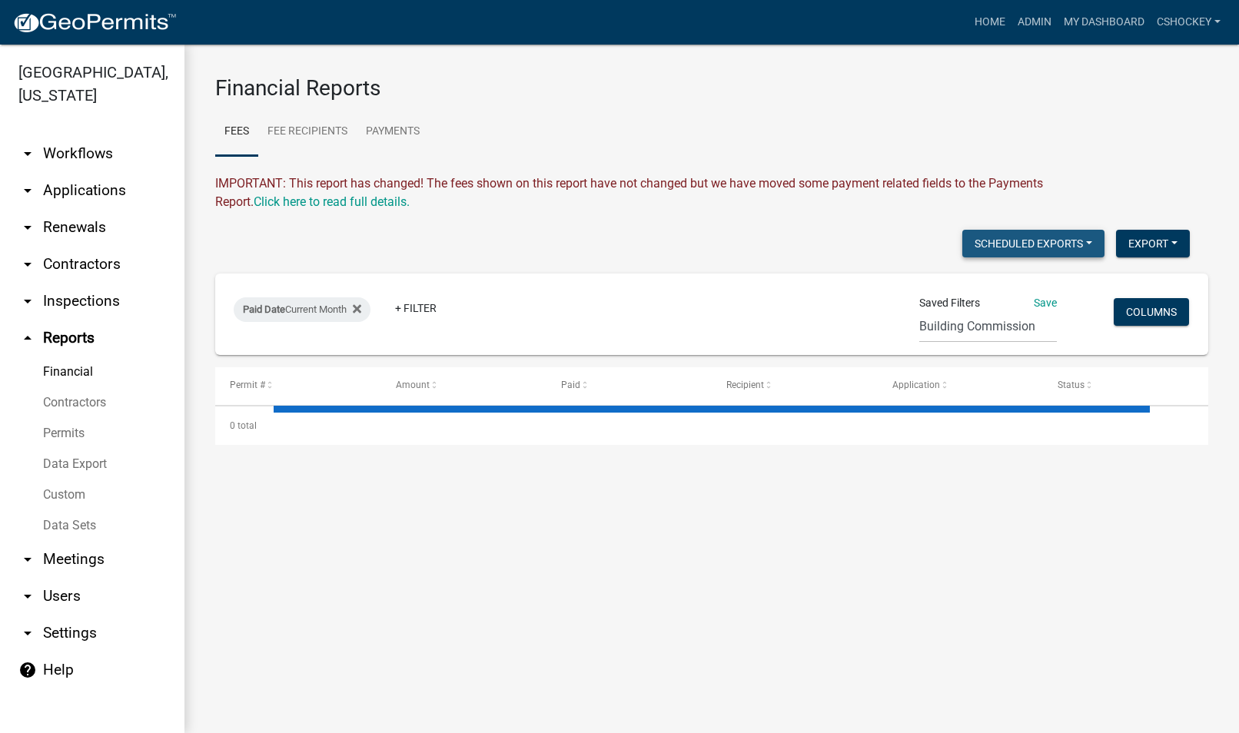
click at [1082, 237] on button "Scheduled Exports" at bounding box center [1033, 244] width 142 height 28
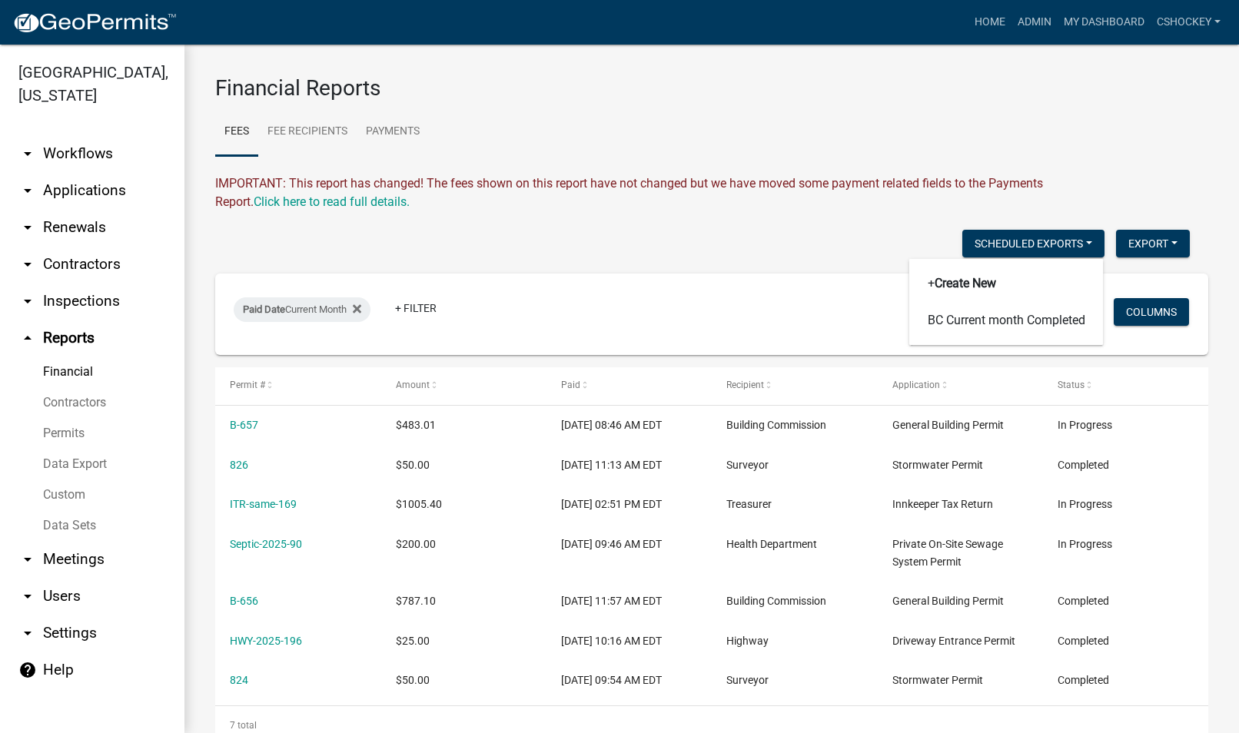
click at [35, 227] on icon "arrow_drop_down" at bounding box center [27, 227] width 18 height 18
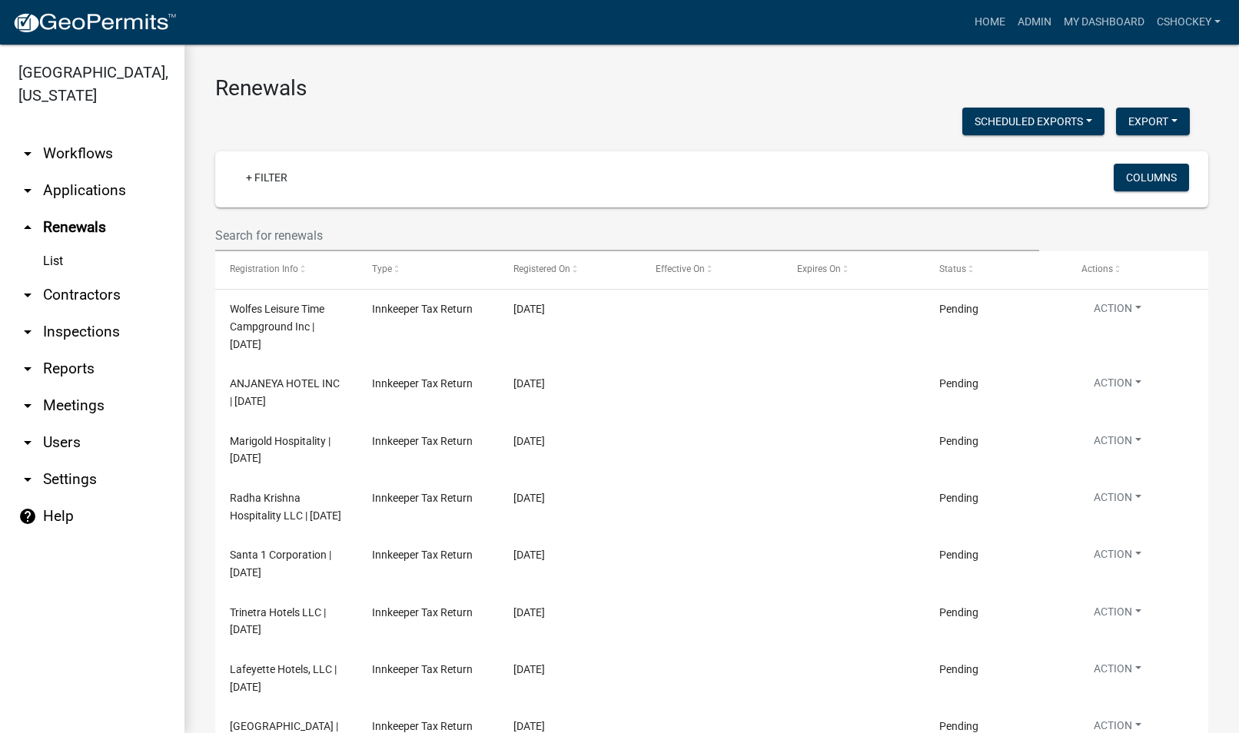
click at [28, 194] on icon "arrow_drop_down" at bounding box center [27, 190] width 18 height 18
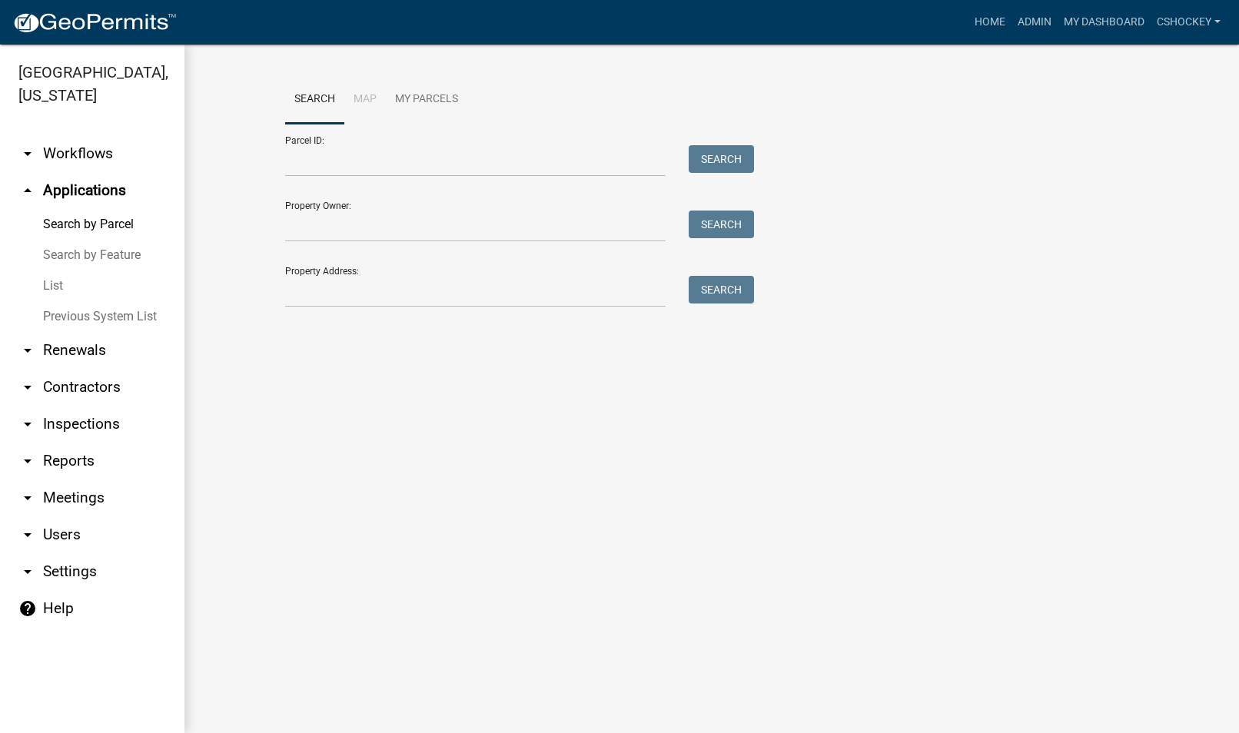
click at [26, 153] on icon "arrow_drop_down" at bounding box center [27, 153] width 18 height 18
